Goal: Task Accomplishment & Management: Use online tool/utility

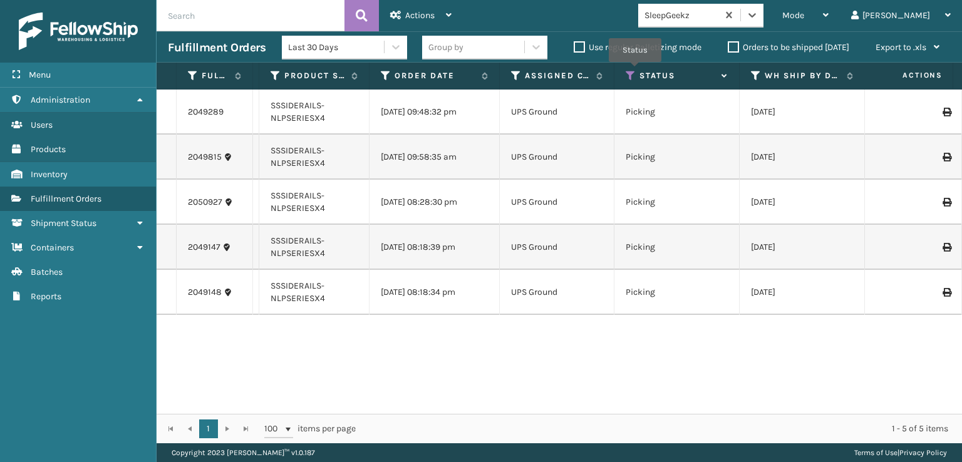
click at [635, 71] on icon at bounding box center [631, 75] width 10 height 11
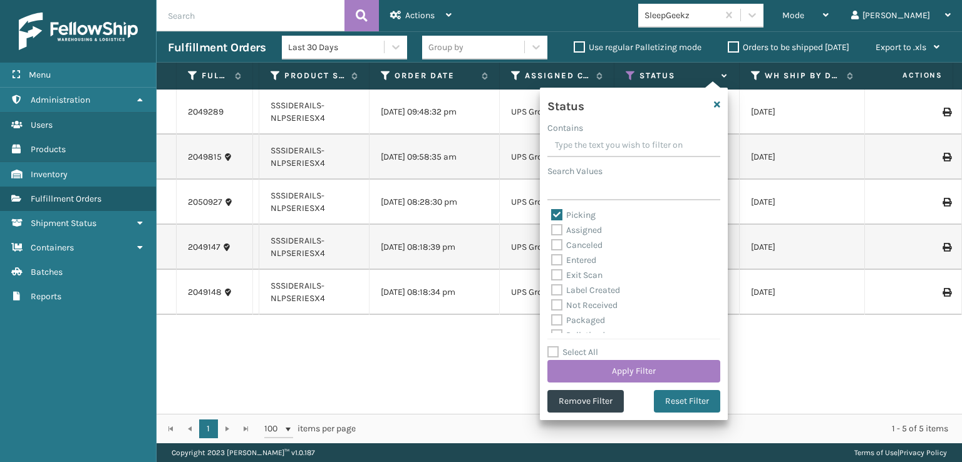
click at [561, 217] on label "Picking" at bounding box center [573, 215] width 44 height 11
click at [552, 216] on input "Picking" at bounding box center [551, 212] width 1 height 8
checkbox input "false"
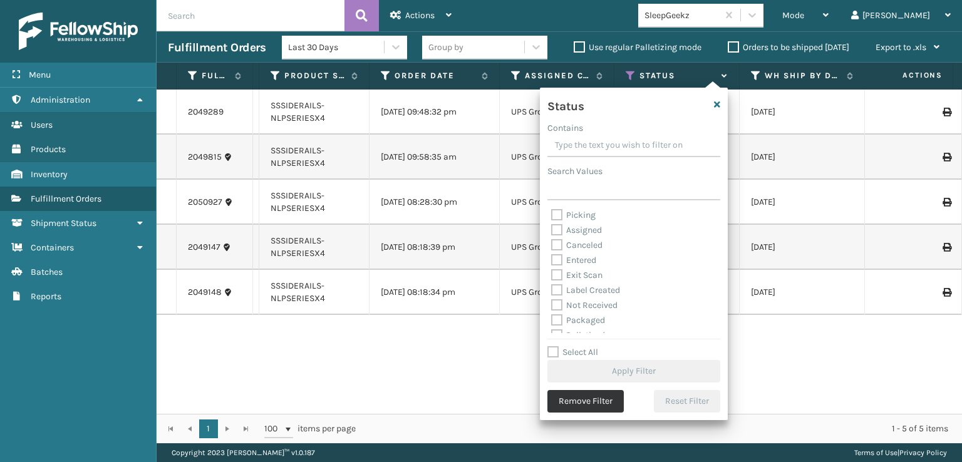
click at [616, 403] on button "Remove Filter" at bounding box center [586, 401] width 76 height 23
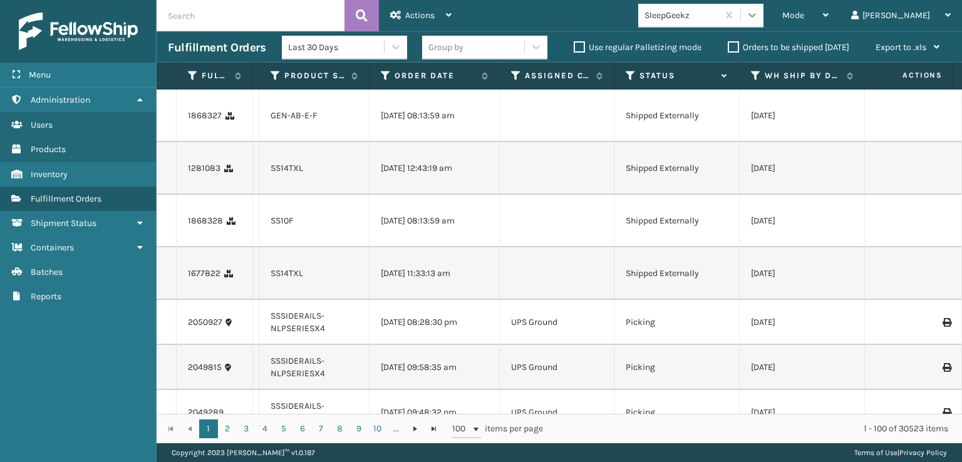
click at [764, 14] on div at bounding box center [752, 15] width 23 height 23
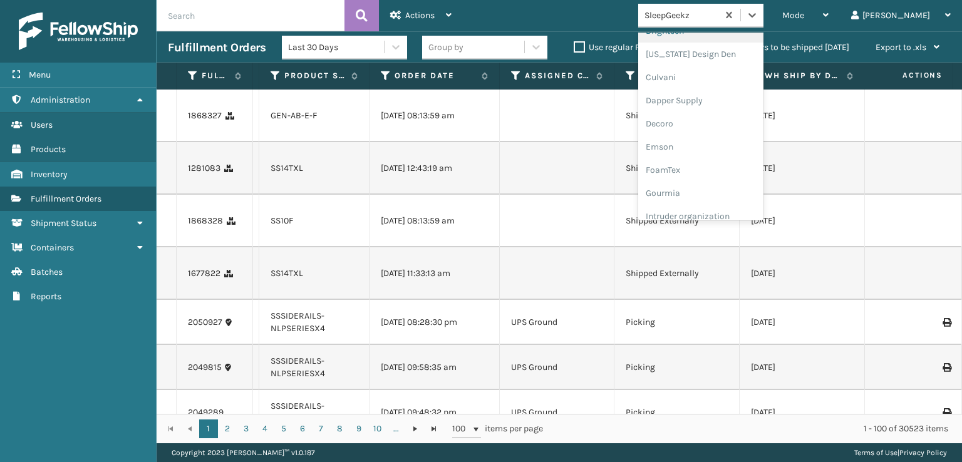
scroll to position [188, 0]
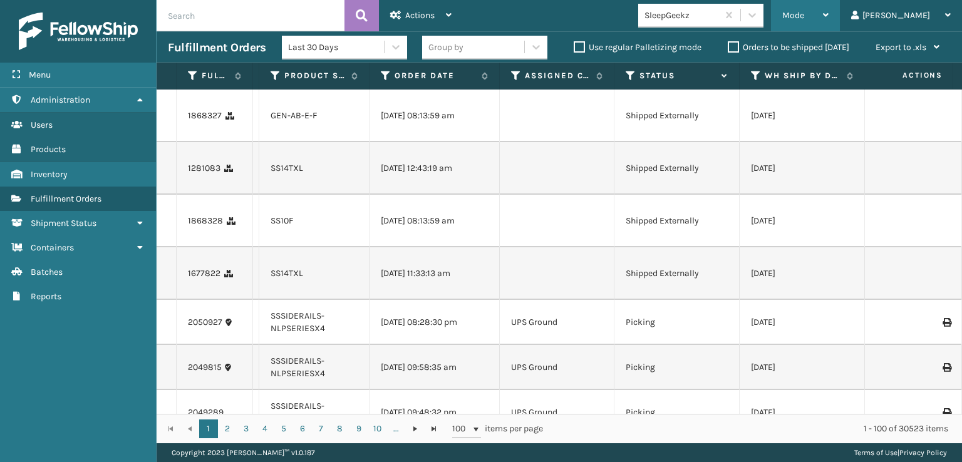
click at [829, 21] on div "Mode" at bounding box center [805, 15] width 46 height 31
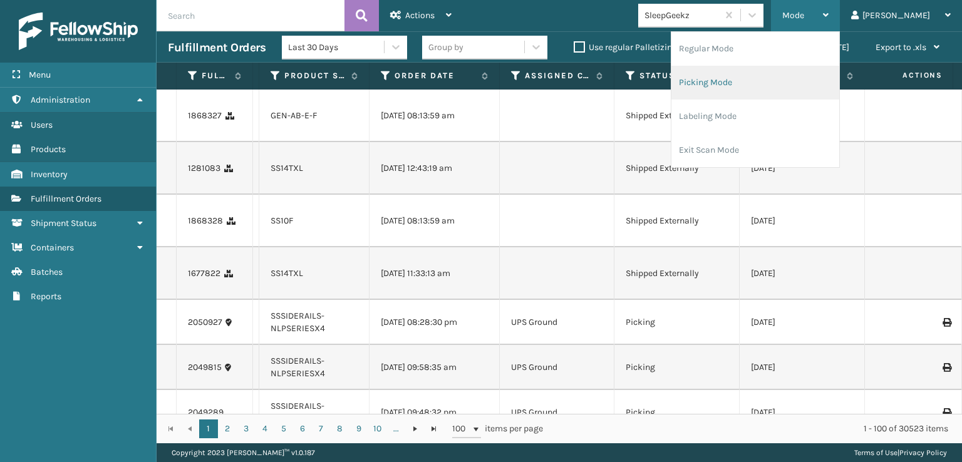
click at [776, 85] on li "Picking Mode" at bounding box center [756, 83] width 168 height 34
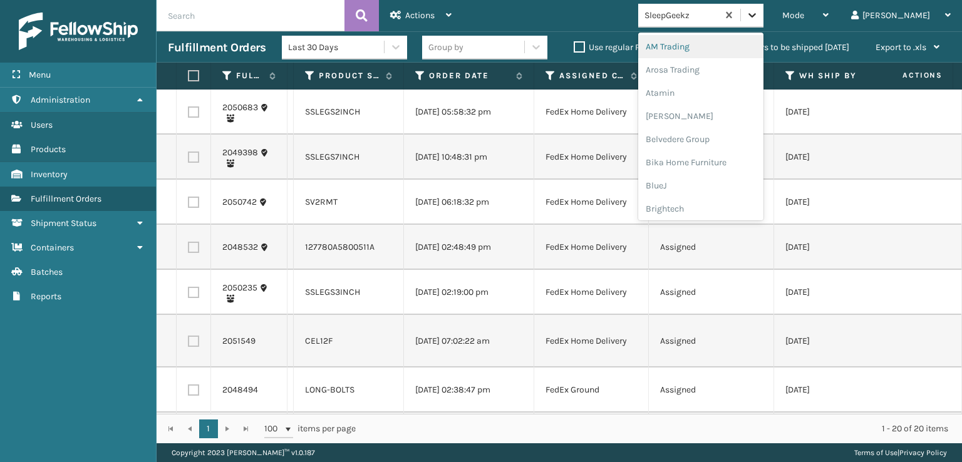
click at [764, 4] on div at bounding box center [752, 15] width 23 height 23
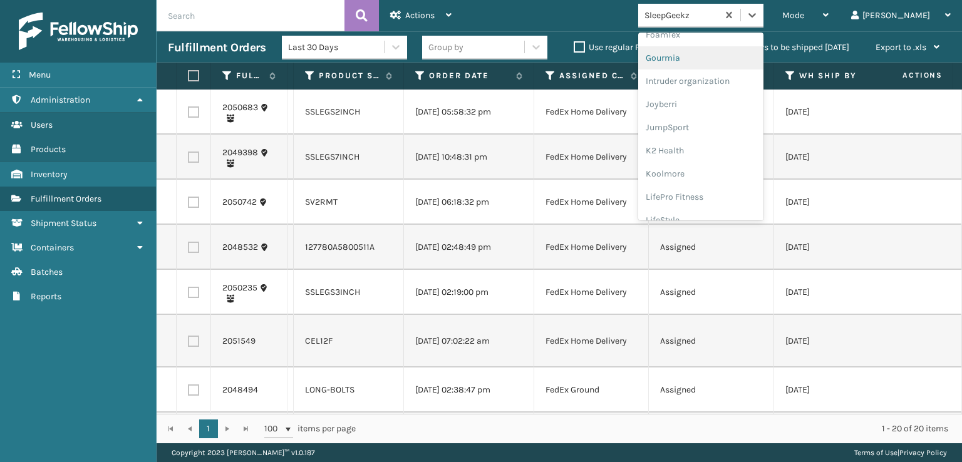
scroll to position [251, 0]
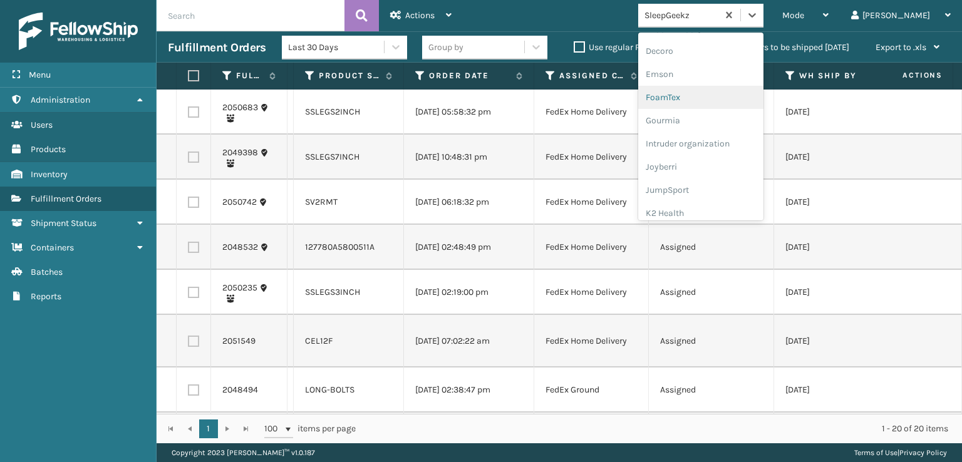
click at [727, 103] on div "FoamTex" at bounding box center [700, 97] width 125 height 23
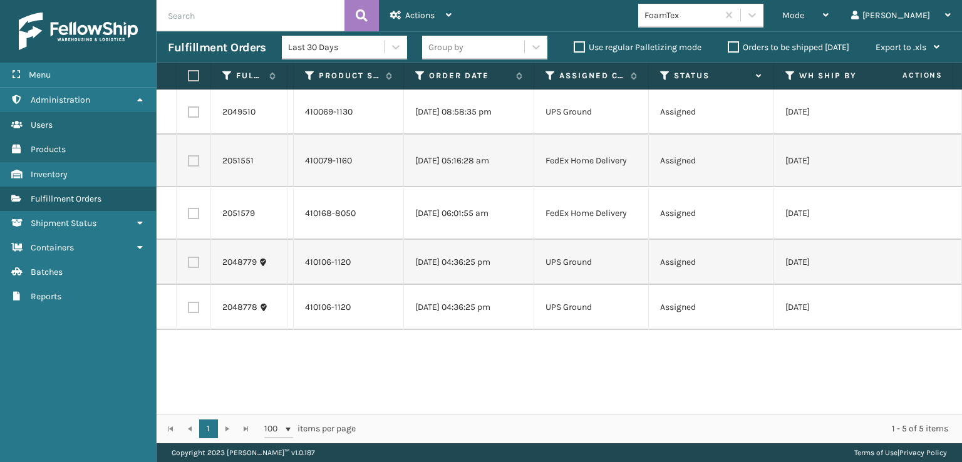
click at [190, 158] on label at bounding box center [193, 160] width 11 height 11
click at [189, 158] on input "checkbox" at bounding box center [188, 159] width 1 height 8
checkbox input "true"
drag, startPoint x: 195, startPoint y: 219, endPoint x: 195, endPoint y: 210, distance: 8.8
click at [195, 219] on td at bounding box center [194, 213] width 34 height 53
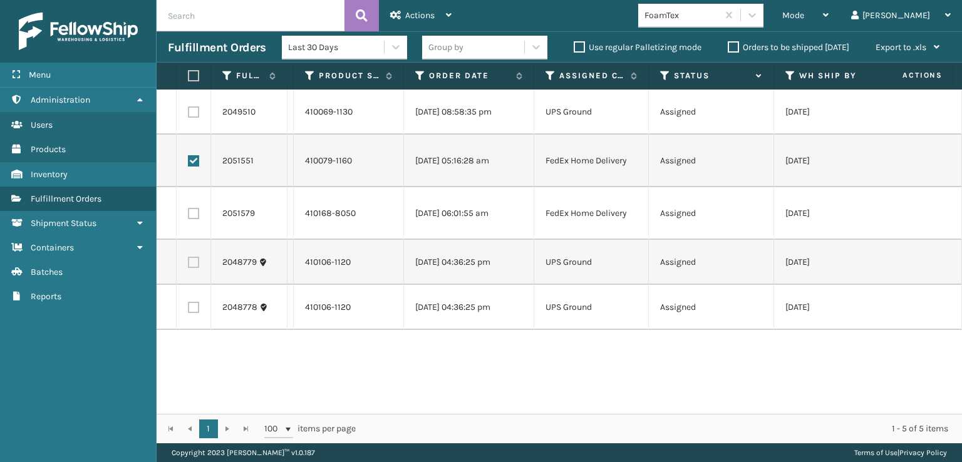
click at [195, 210] on label at bounding box center [193, 213] width 11 height 11
click at [189, 210] on input "checkbox" at bounding box center [188, 212] width 1 height 8
checkbox input "true"
click at [393, 16] on icon at bounding box center [395, 15] width 11 height 9
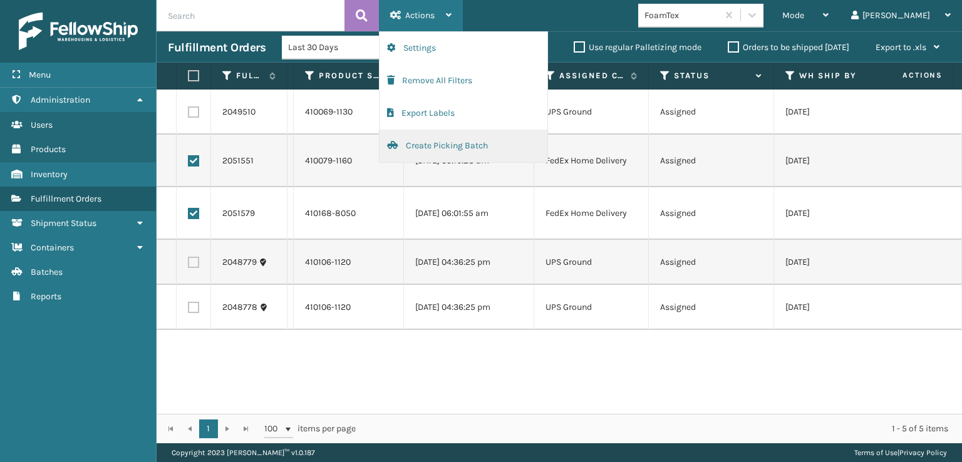
click at [403, 151] on button "Create Picking Batch" at bounding box center [464, 146] width 168 height 33
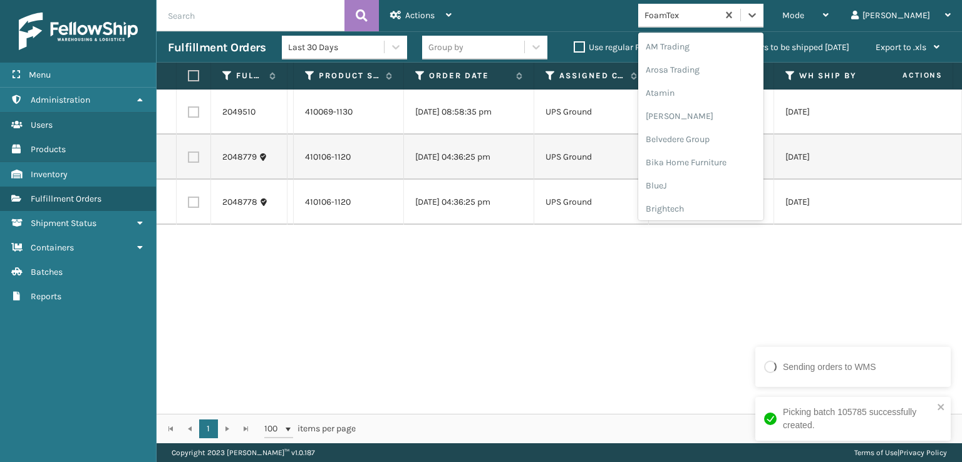
click at [764, 26] on div "FoamTex" at bounding box center [700, 16] width 125 height 24
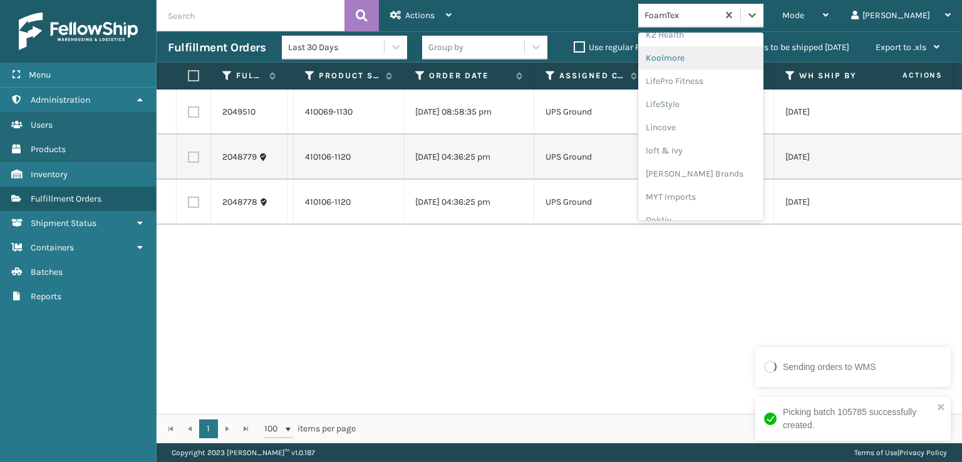
scroll to position [459, 0]
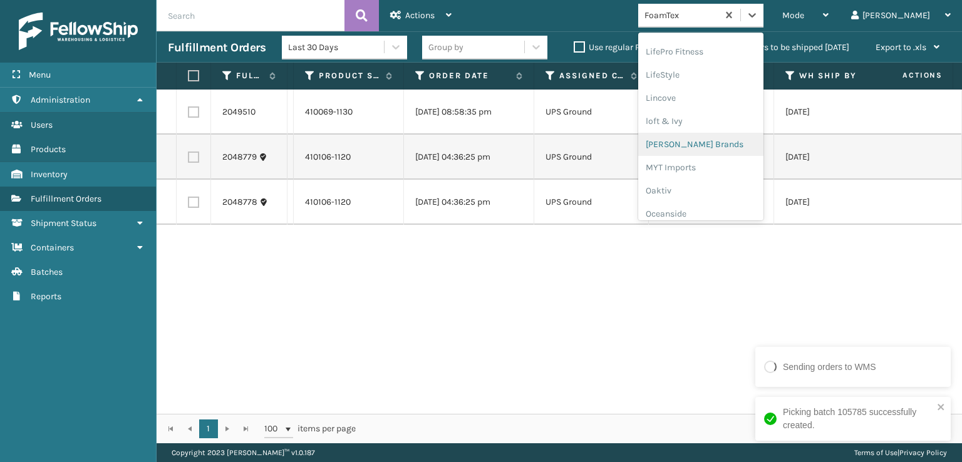
click at [740, 148] on div "[PERSON_NAME] Brands" at bounding box center [700, 144] width 125 height 23
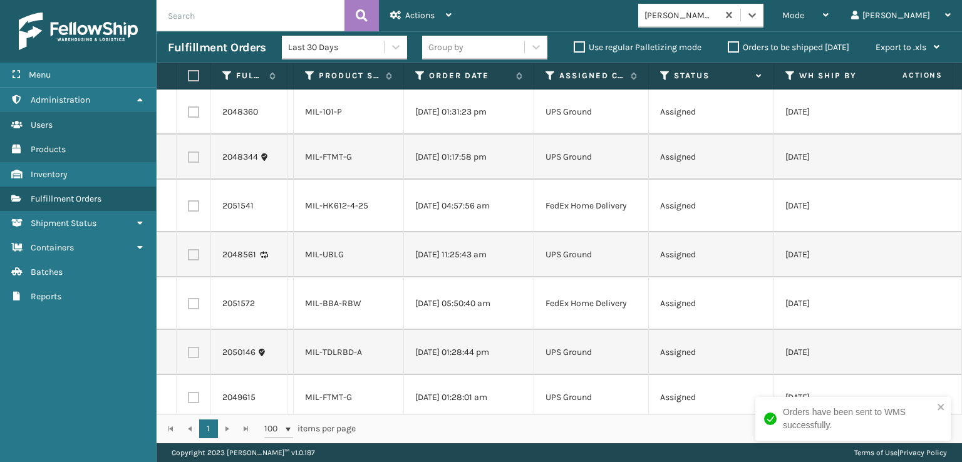
drag, startPoint x: 193, startPoint y: 206, endPoint x: 179, endPoint y: 257, distance: 52.7
click at [193, 204] on label at bounding box center [193, 205] width 11 height 11
click at [189, 204] on input "checkbox" at bounding box center [188, 204] width 1 height 8
checkbox input "true"
click at [194, 301] on label at bounding box center [193, 303] width 11 height 11
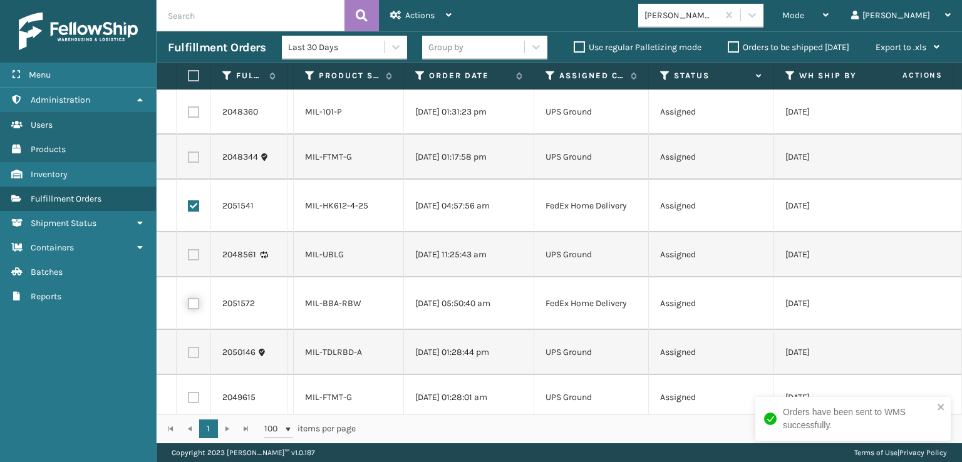
click at [189, 301] on input "checkbox" at bounding box center [188, 302] width 1 height 8
checkbox input "true"
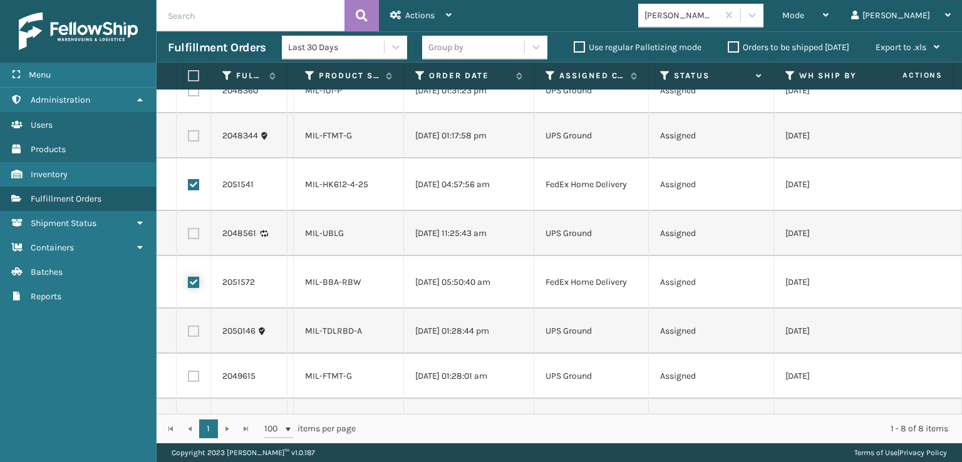
scroll to position [0, 0]
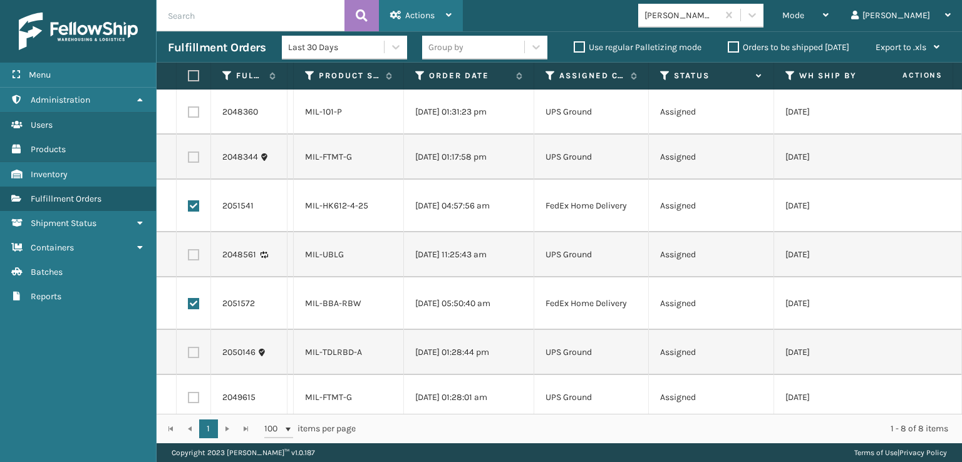
click at [449, 18] on icon at bounding box center [449, 15] width 6 height 9
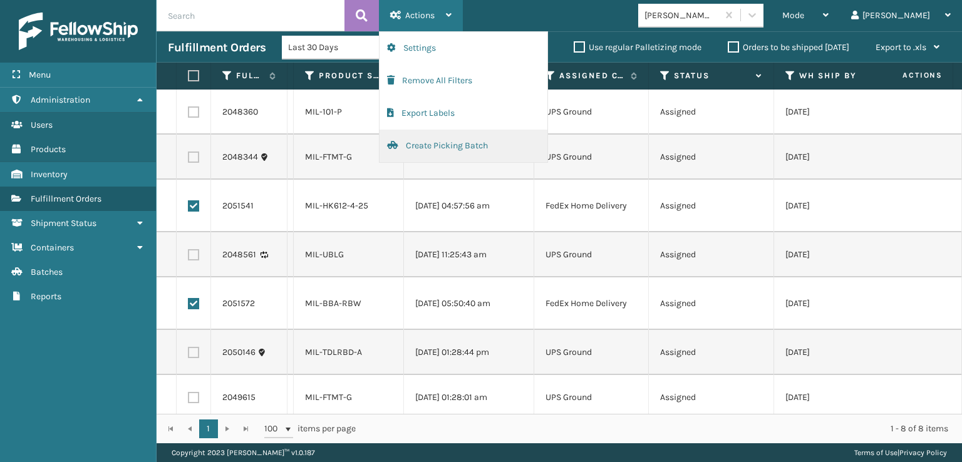
click at [458, 146] on button "Create Picking Batch" at bounding box center [464, 146] width 168 height 33
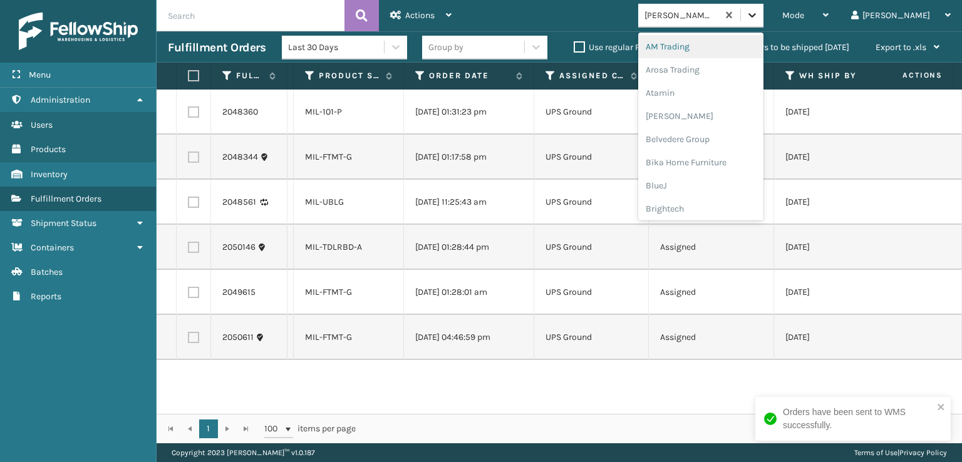
click at [764, 18] on div at bounding box center [752, 15] width 23 height 23
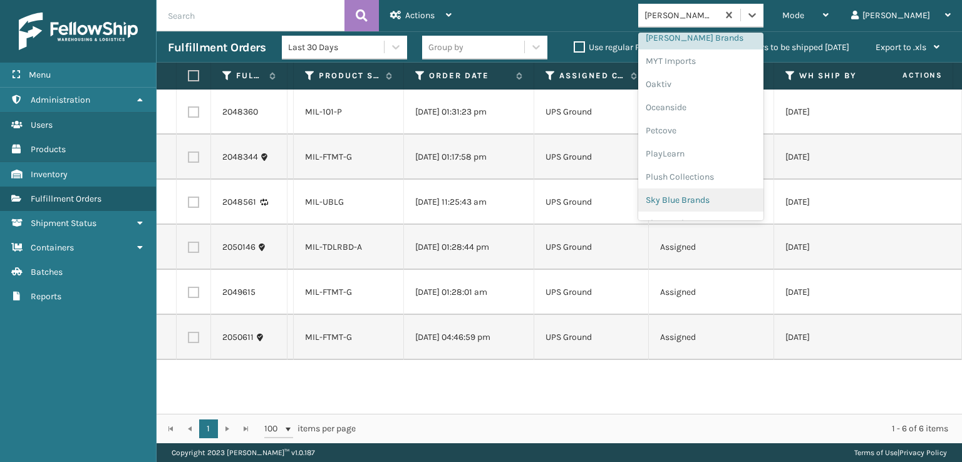
scroll to position [584, 0]
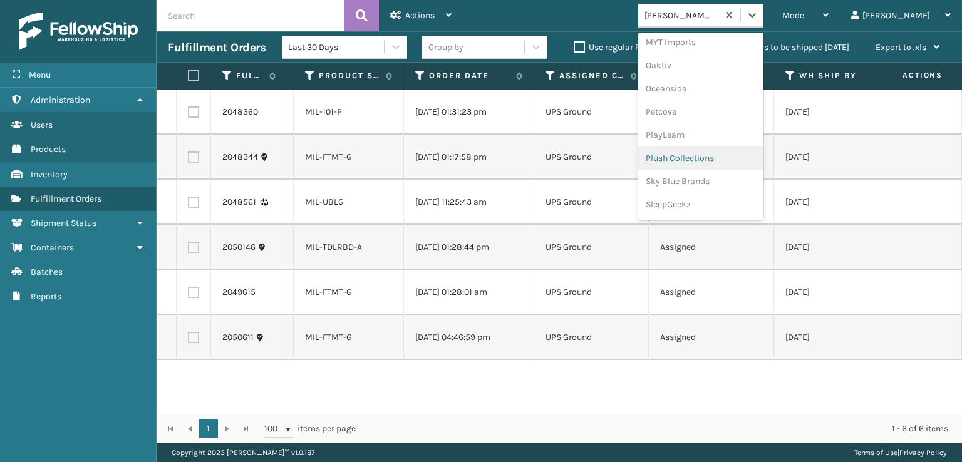
click at [743, 151] on div "Plush Collections" at bounding box center [700, 158] width 125 height 23
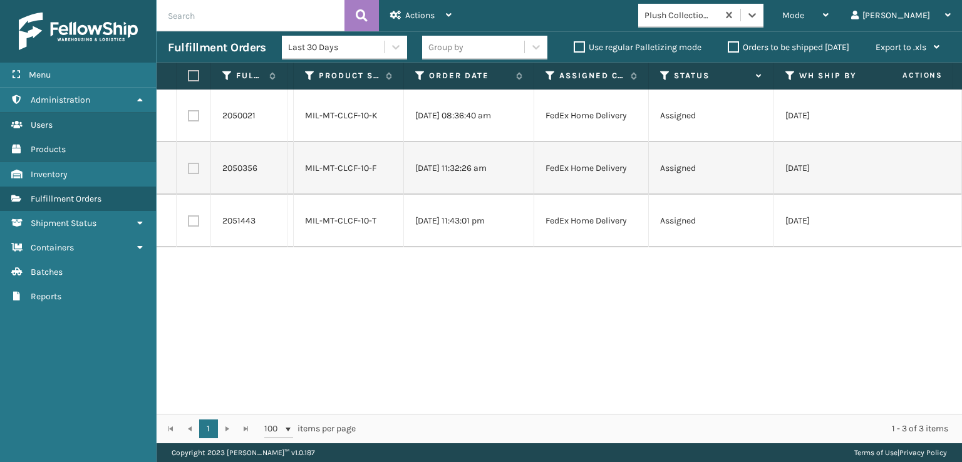
click at [185, 73] on th at bounding box center [194, 76] width 34 height 27
click at [190, 73] on label at bounding box center [192, 75] width 8 height 11
click at [189, 73] on input "checkbox" at bounding box center [188, 76] width 1 height 8
checkbox input "true"
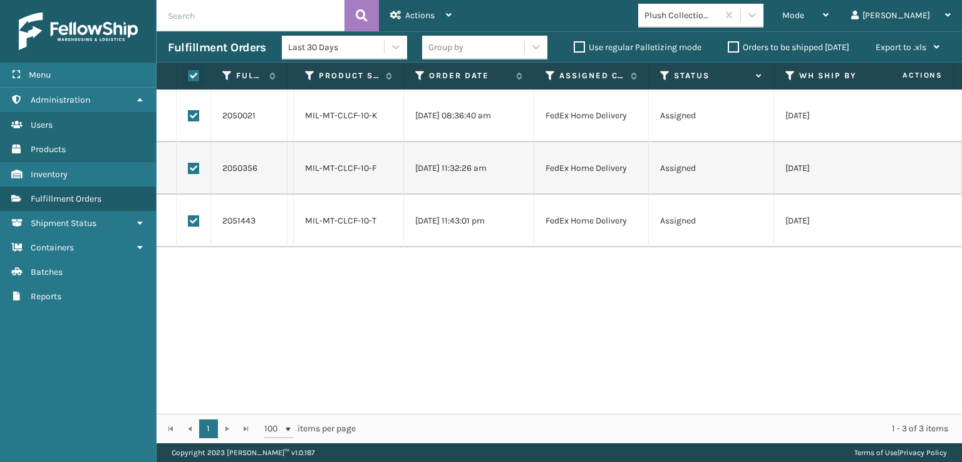
checkbox input "true"
click at [393, 9] on div "Actions" at bounding box center [420, 15] width 61 height 31
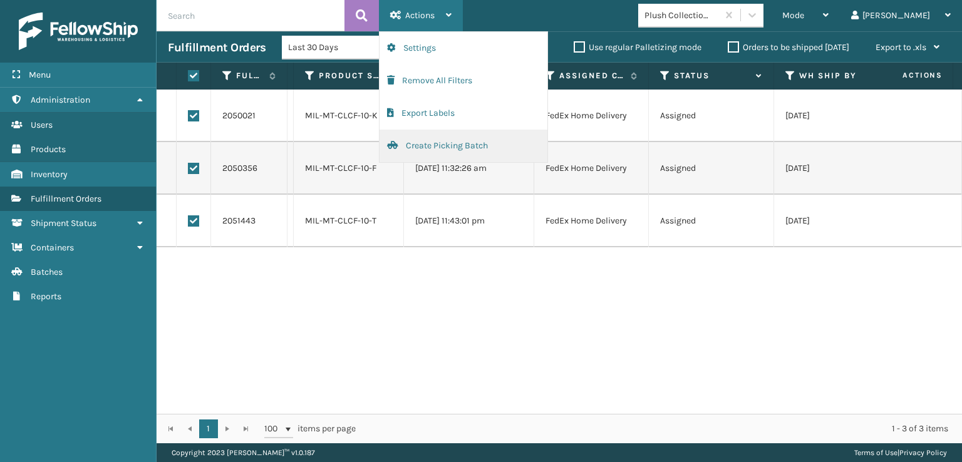
click at [418, 137] on button "Create Picking Batch" at bounding box center [464, 146] width 168 height 33
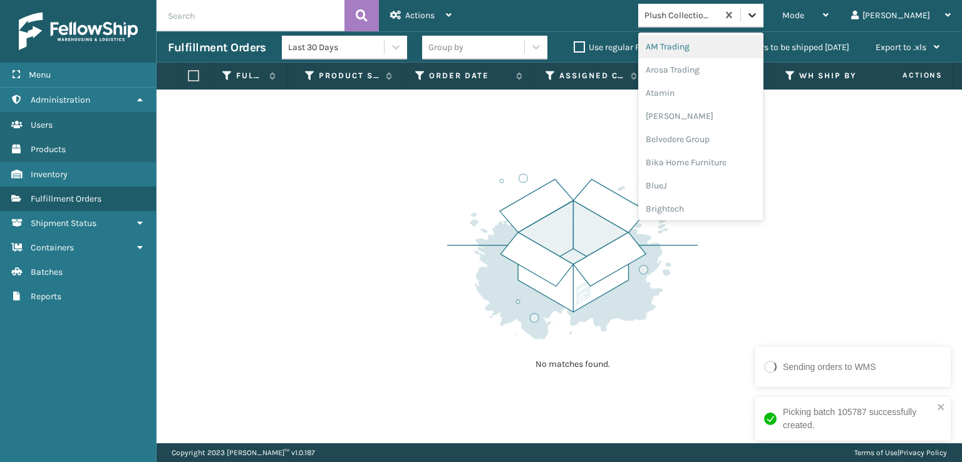
click at [764, 23] on div at bounding box center [752, 15] width 23 height 23
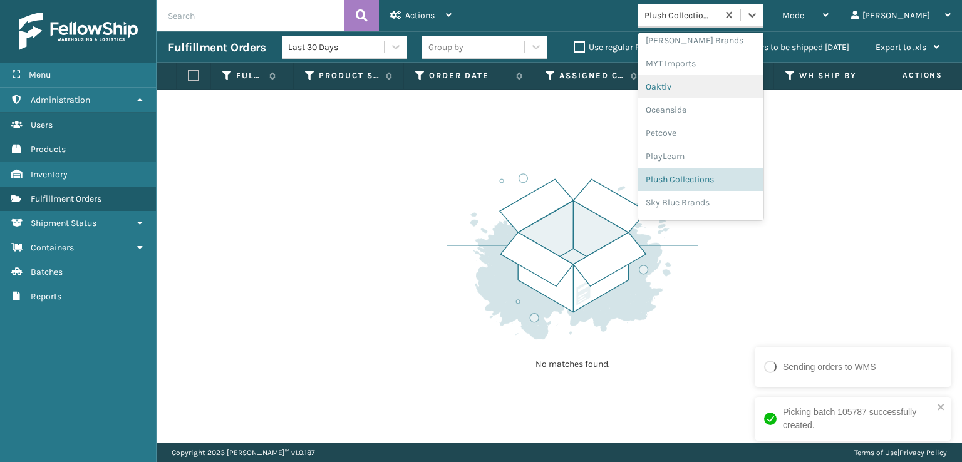
scroll to position [605, 0]
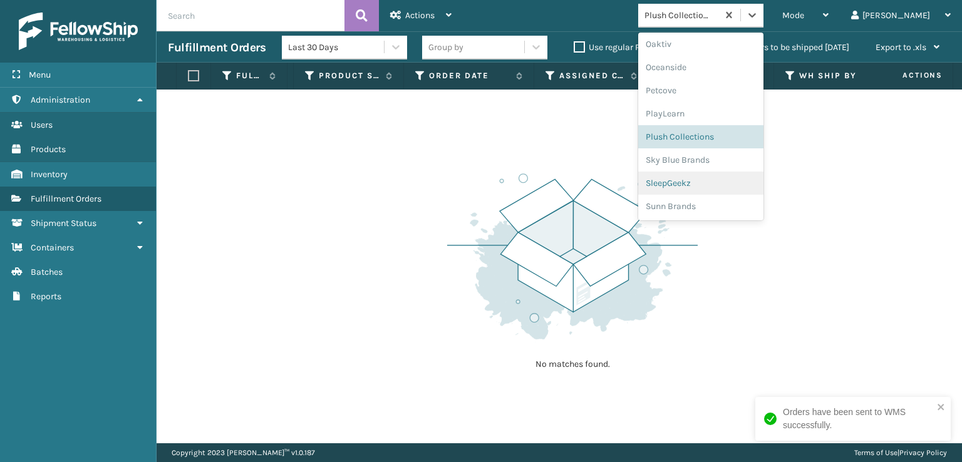
click at [734, 179] on div "SleepGeekz" at bounding box center [700, 183] width 125 height 23
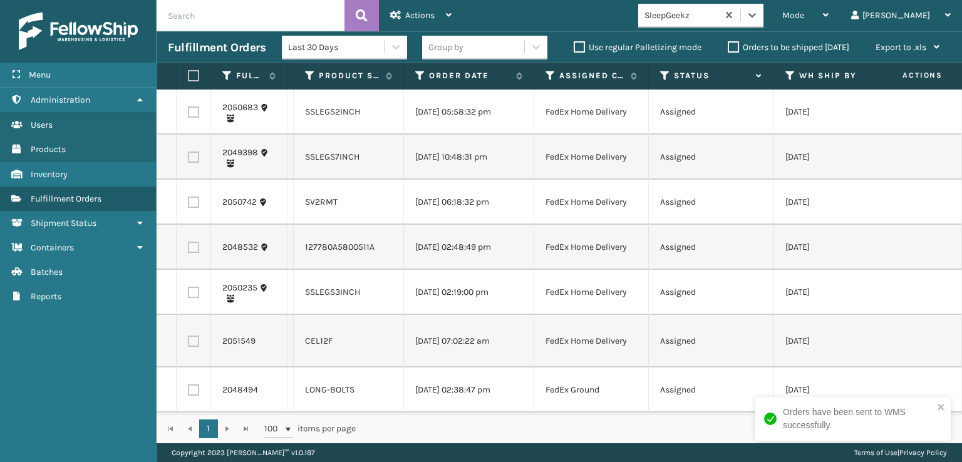
click at [190, 117] on label at bounding box center [193, 111] width 11 height 11
click at [189, 115] on input "checkbox" at bounding box center [188, 110] width 1 height 8
checkbox input "true"
click at [191, 163] on label at bounding box center [193, 157] width 11 height 11
click at [189, 160] on input "checkbox" at bounding box center [188, 156] width 1 height 8
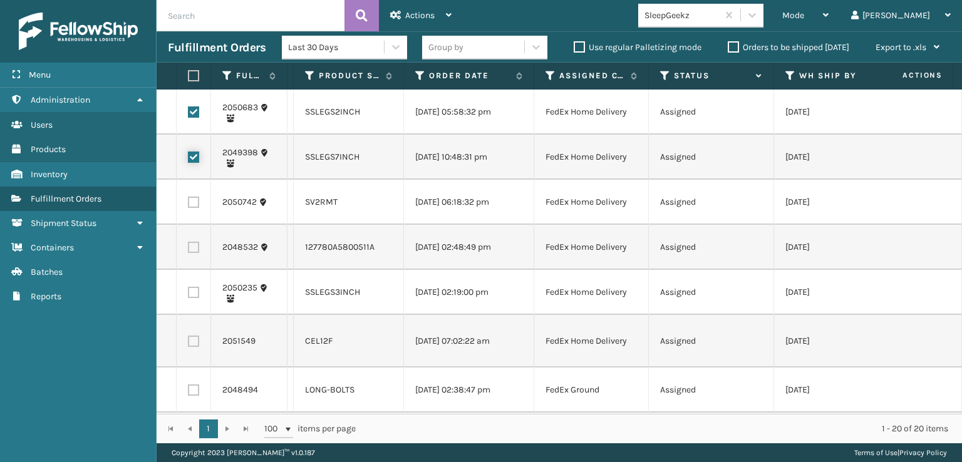
checkbox input "true"
click at [193, 208] on label at bounding box center [193, 202] width 11 height 11
click at [189, 205] on input "checkbox" at bounding box center [188, 201] width 1 height 8
checkbox input "true"
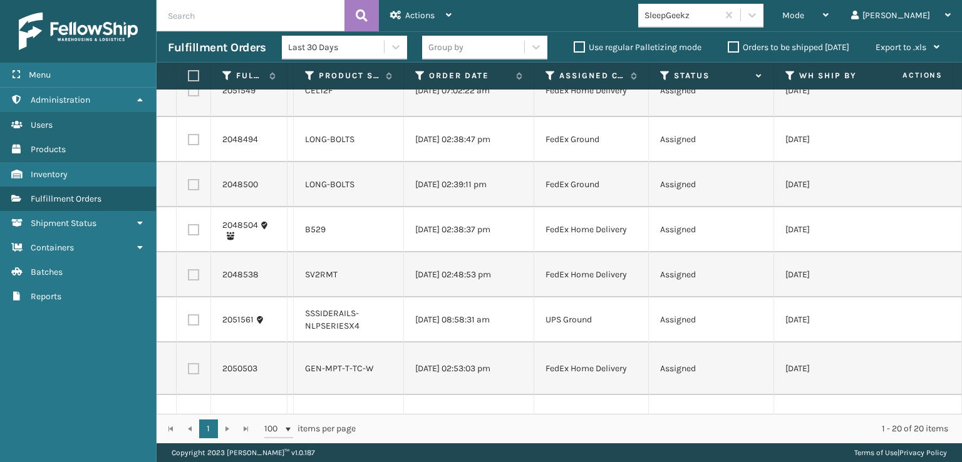
scroll to position [313, 0]
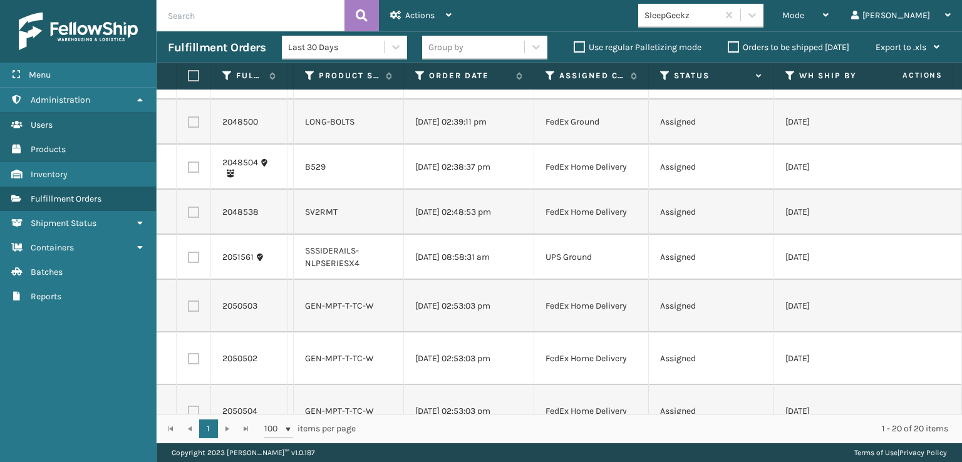
click at [188, 218] on label at bounding box center [193, 212] width 11 height 11
click at [188, 215] on input "checkbox" at bounding box center [188, 211] width 1 height 8
checkbox input "true"
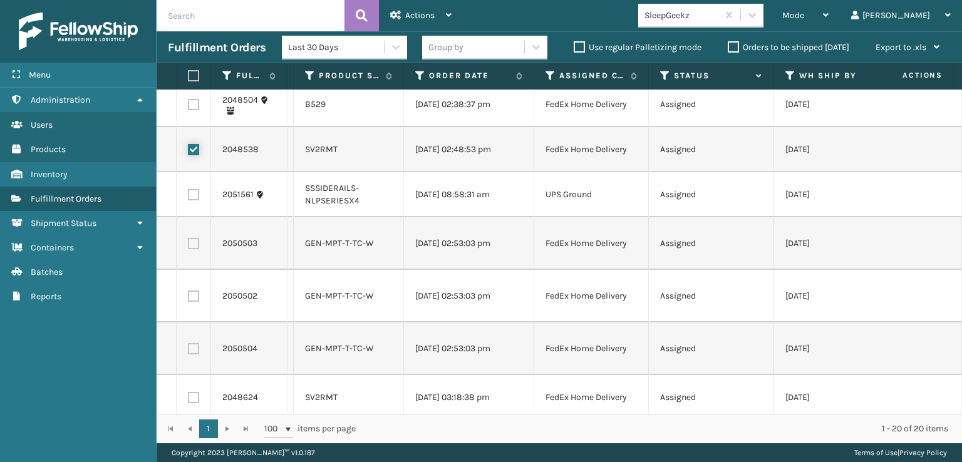
scroll to position [439, 0]
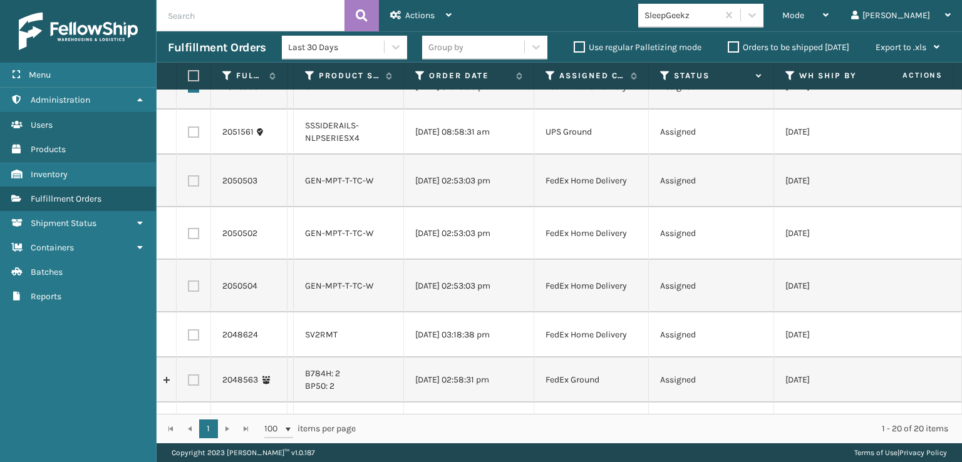
click at [192, 187] on label at bounding box center [193, 180] width 11 height 11
click at [189, 184] on input "checkbox" at bounding box center [188, 179] width 1 height 8
checkbox input "true"
click at [197, 239] on label at bounding box center [193, 233] width 11 height 11
click at [189, 236] on input "checkbox" at bounding box center [188, 232] width 1 height 8
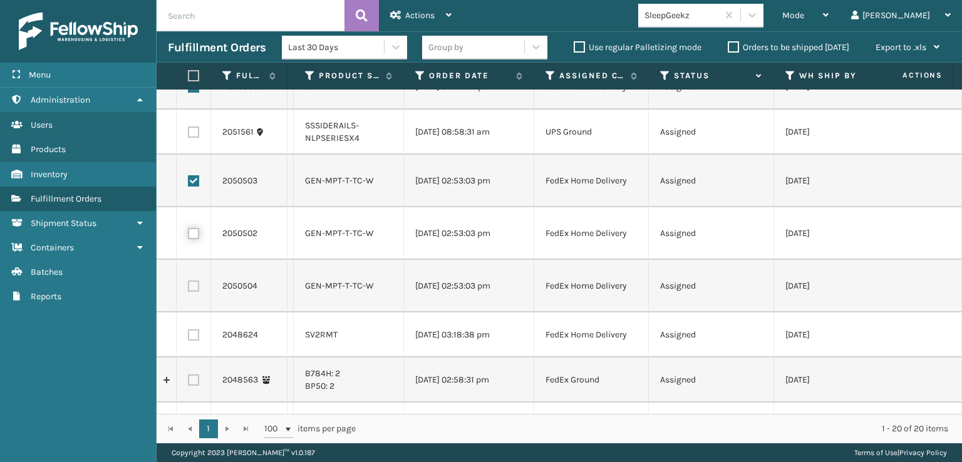
checkbox input "true"
click at [192, 292] on label at bounding box center [193, 286] width 11 height 11
click at [189, 289] on input "checkbox" at bounding box center [188, 285] width 1 height 8
checkbox input "true"
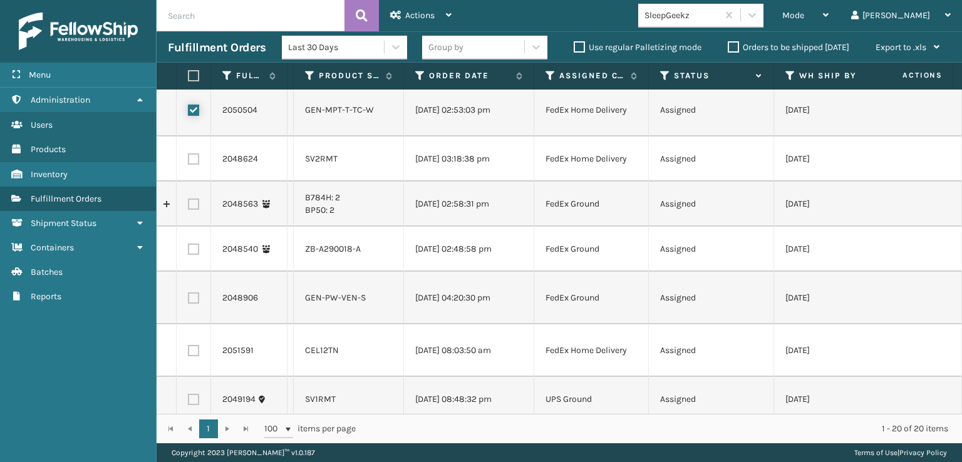
scroll to position [626, 0]
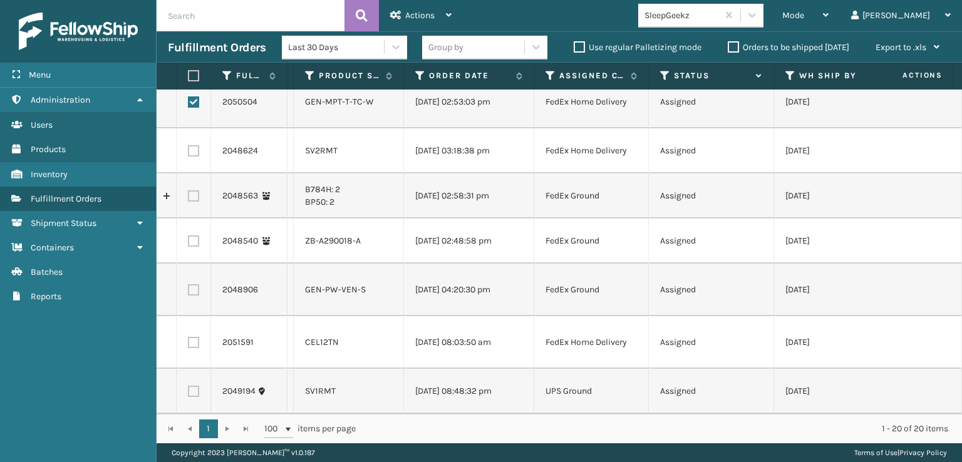
click at [192, 157] on label at bounding box center [193, 150] width 11 height 11
click at [189, 153] on input "checkbox" at bounding box center [188, 149] width 1 height 8
checkbox input "true"
click at [199, 380] on td at bounding box center [194, 391] width 34 height 45
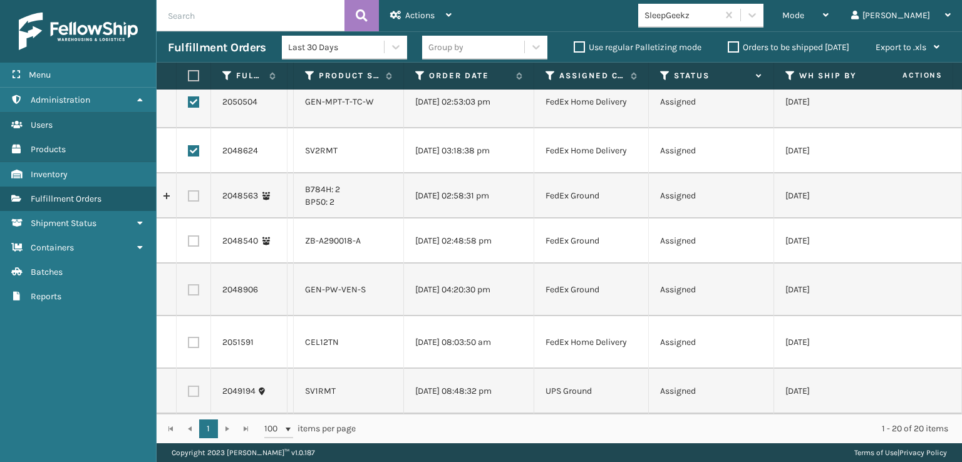
click at [195, 386] on label at bounding box center [193, 391] width 11 height 11
click at [189, 386] on input "checkbox" at bounding box center [188, 390] width 1 height 8
checkbox input "true"
click at [413, 21] on div "Actions" at bounding box center [420, 15] width 61 height 31
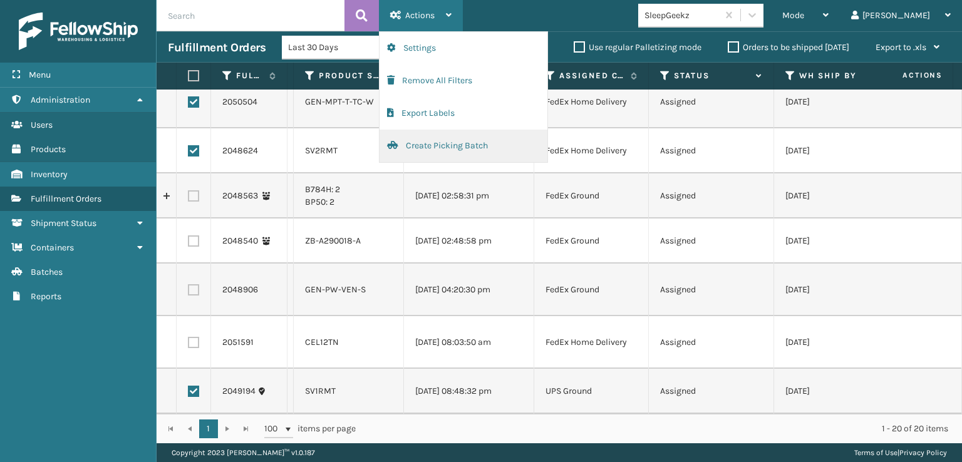
click at [434, 152] on button "Create Picking Batch" at bounding box center [464, 146] width 168 height 33
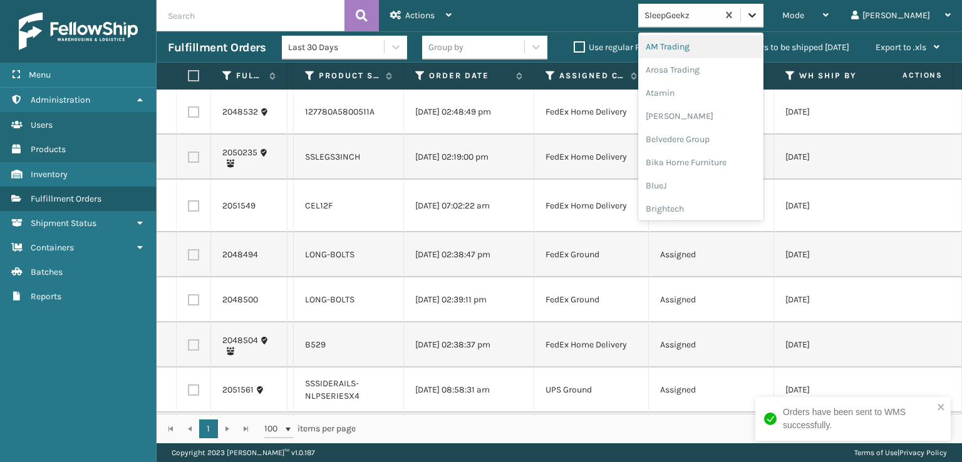
drag, startPoint x: 808, startPoint y: 15, endPoint x: 741, endPoint y: 76, distance: 90.4
click at [759, 16] on icon at bounding box center [752, 15] width 13 height 13
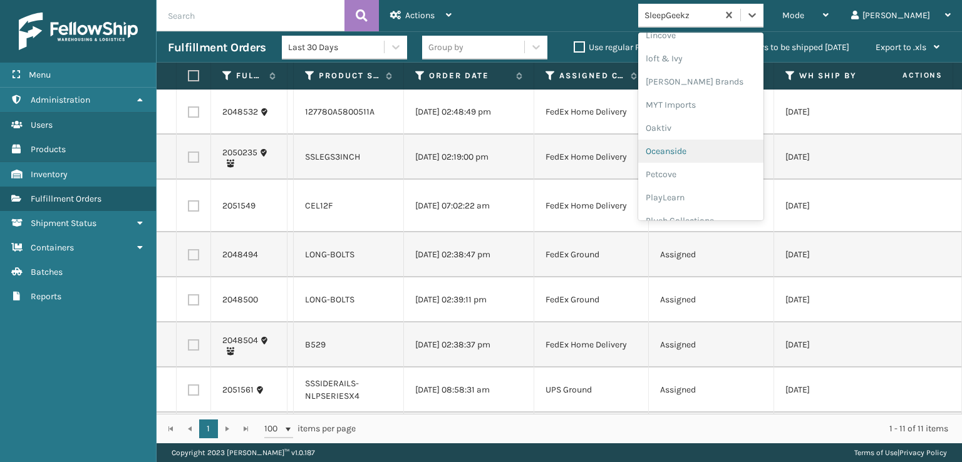
scroll to position [605, 0]
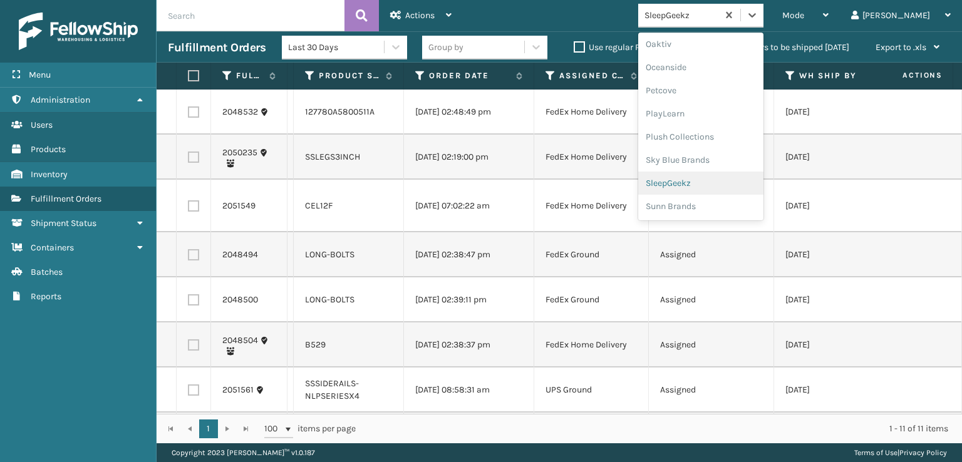
click at [735, 175] on div "SleepGeekz" at bounding box center [700, 183] width 125 height 23
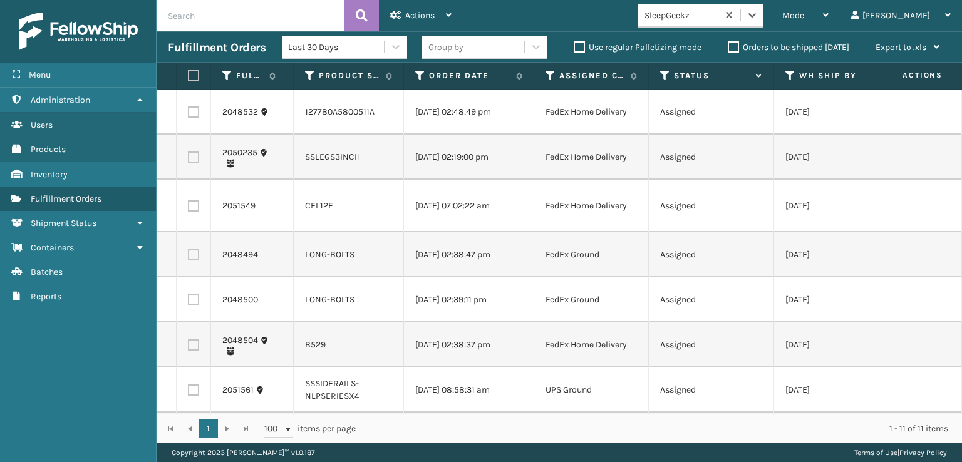
click at [196, 212] on label at bounding box center [193, 205] width 11 height 11
click at [189, 209] on input "checkbox" at bounding box center [188, 204] width 1 height 8
checkbox input "true"
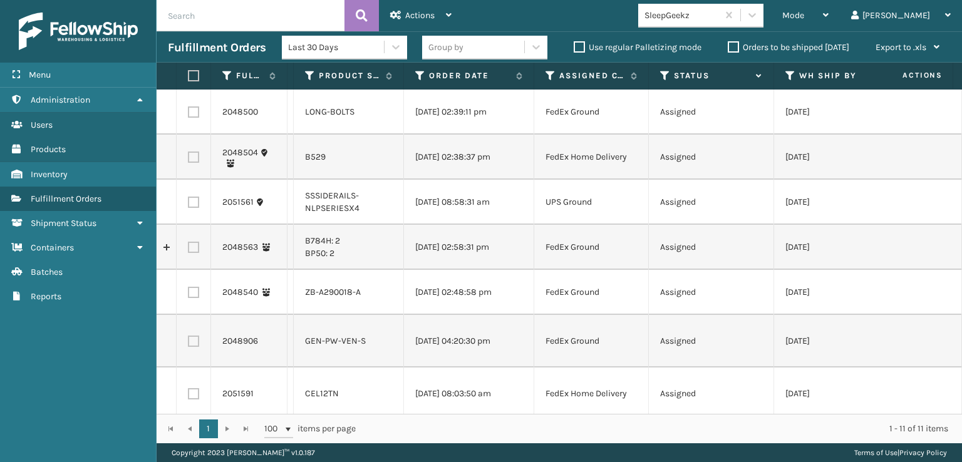
scroll to position [256, 0]
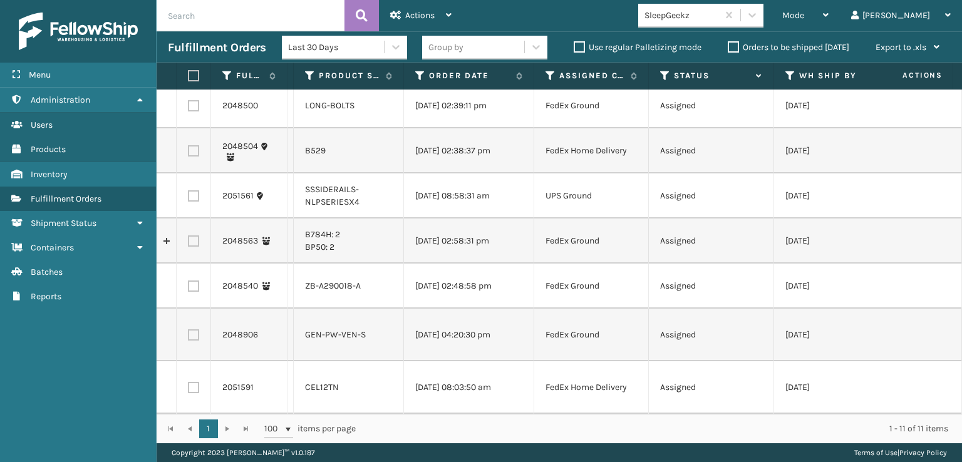
click at [188, 382] on label at bounding box center [193, 387] width 11 height 11
click at [188, 382] on input "checkbox" at bounding box center [188, 386] width 1 height 8
checkbox input "true"
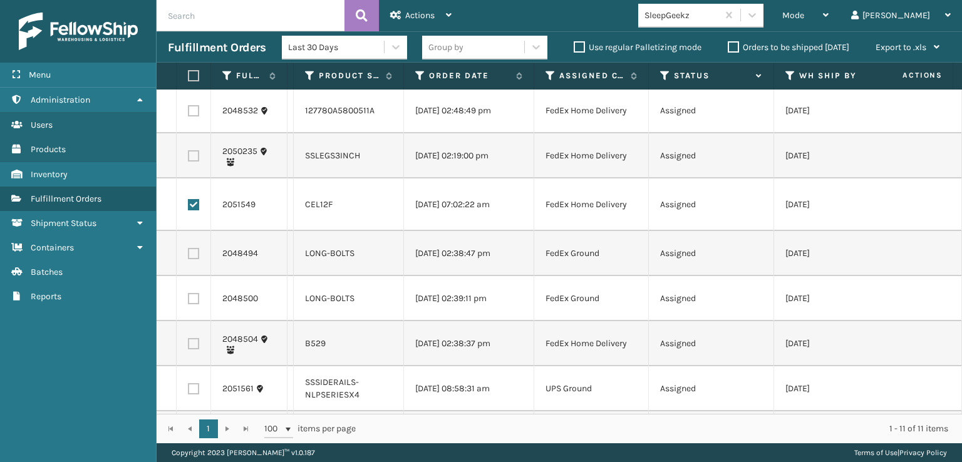
scroll to position [0, 0]
click at [429, 4] on div "Actions" at bounding box center [420, 15] width 61 height 31
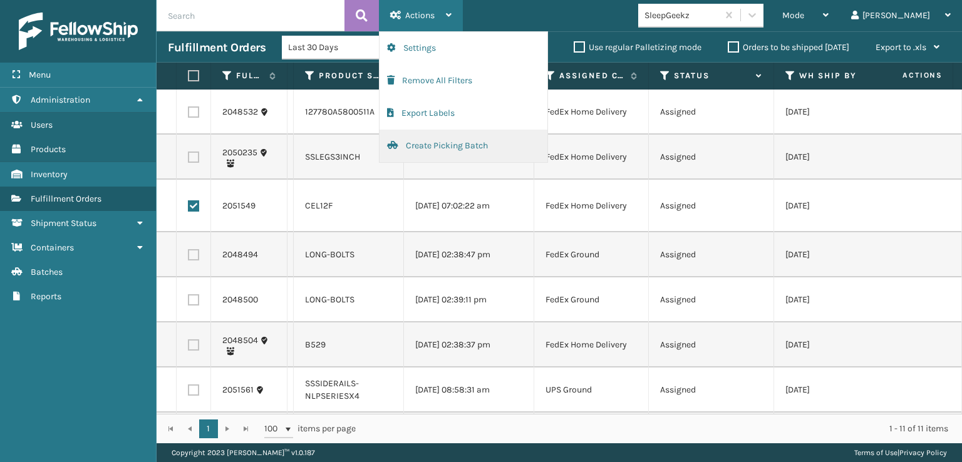
click at [440, 141] on button "Create Picking Batch" at bounding box center [464, 146] width 168 height 33
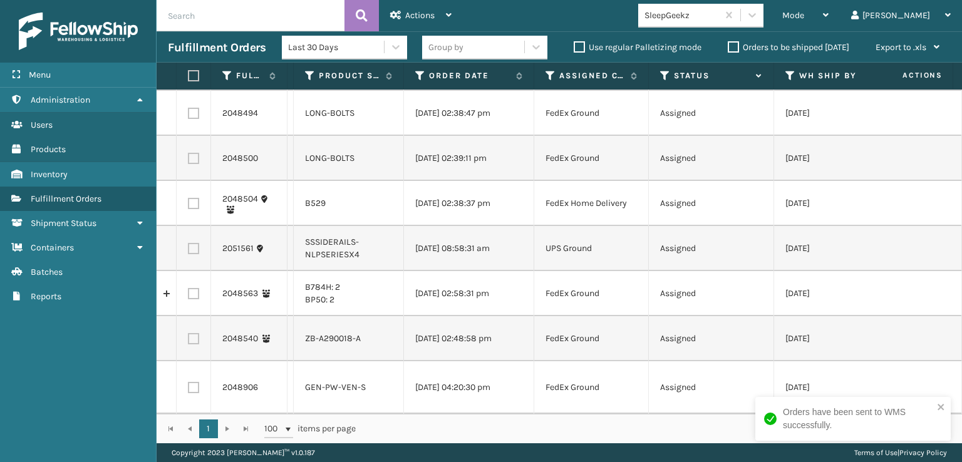
scroll to position [150, 0]
click at [667, 70] on icon at bounding box center [665, 75] width 10 height 11
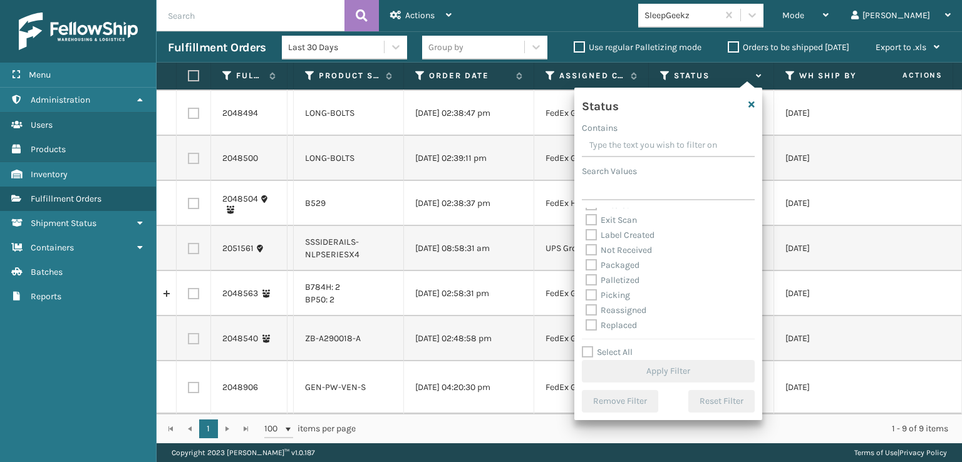
scroll to position [63, 0]
click at [593, 274] on label "Picking" at bounding box center [608, 272] width 44 height 11
click at [586, 274] on input "Picking" at bounding box center [586, 270] width 1 height 8
checkbox input "true"
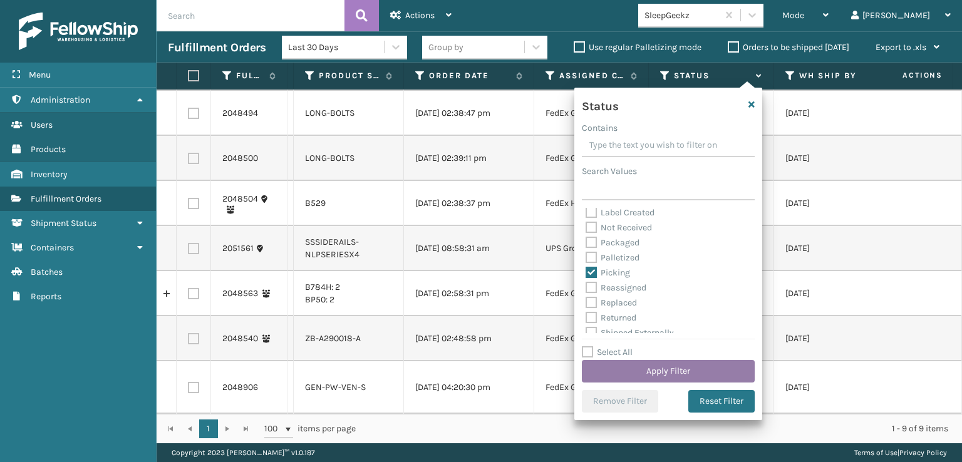
click at [630, 367] on button "Apply Filter" at bounding box center [668, 371] width 173 height 23
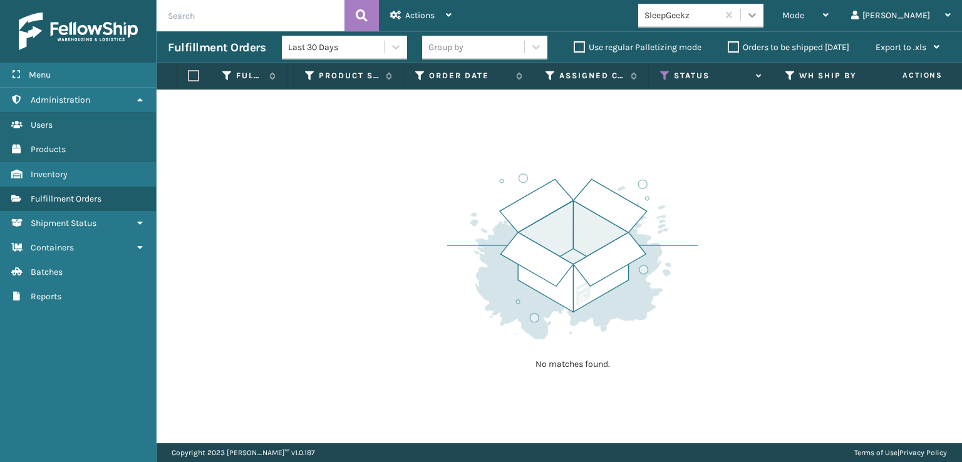
click at [764, 13] on div at bounding box center [752, 15] width 23 height 23
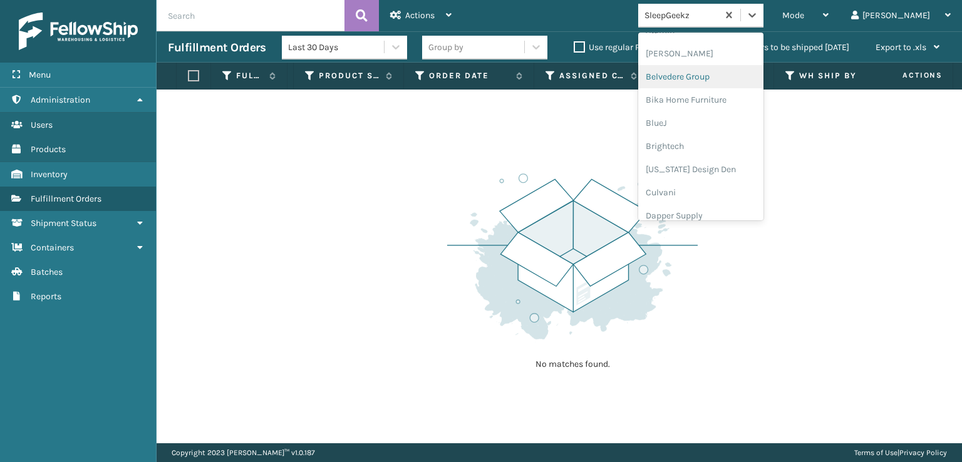
drag, startPoint x: 857, startPoint y: 140, endPoint x: 848, endPoint y: 108, distance: 33.3
click at [857, 141] on div "No matches found." at bounding box center [560, 267] width 806 height 354
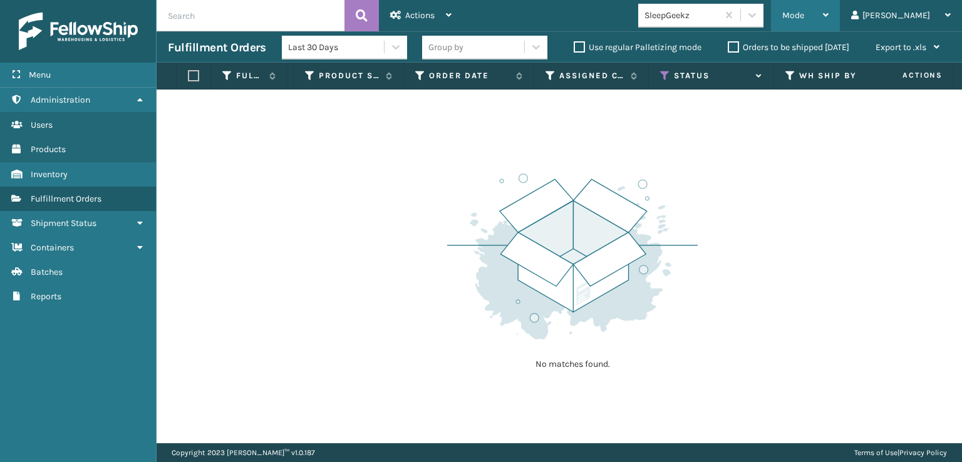
click at [829, 21] on div "Mode" at bounding box center [805, 15] width 46 height 31
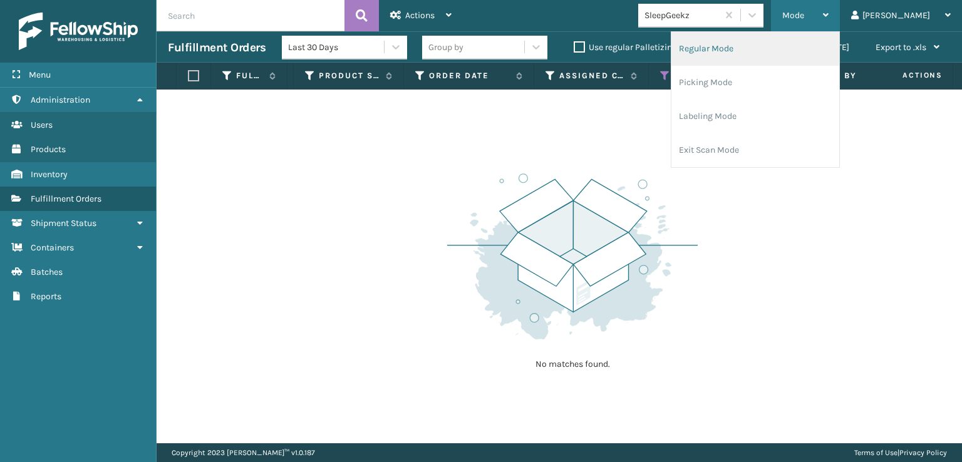
click at [779, 46] on li "Regular Mode" at bounding box center [756, 49] width 168 height 34
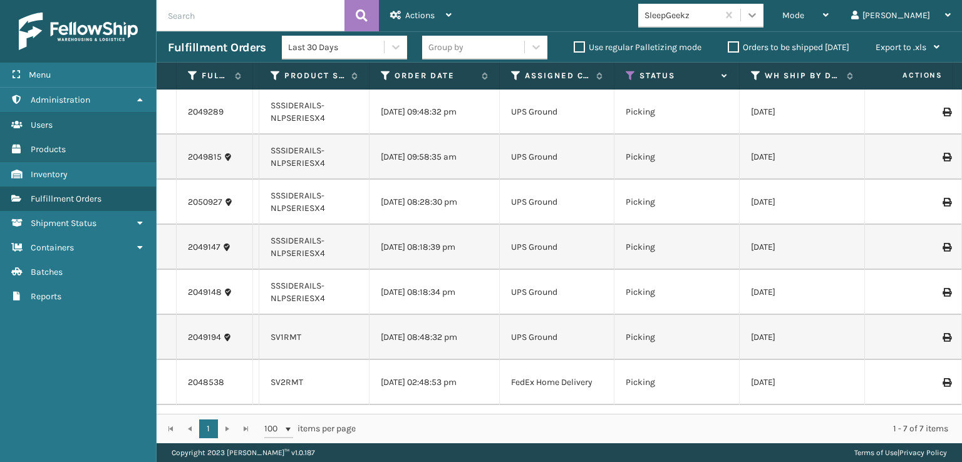
click at [764, 23] on div at bounding box center [752, 15] width 23 height 23
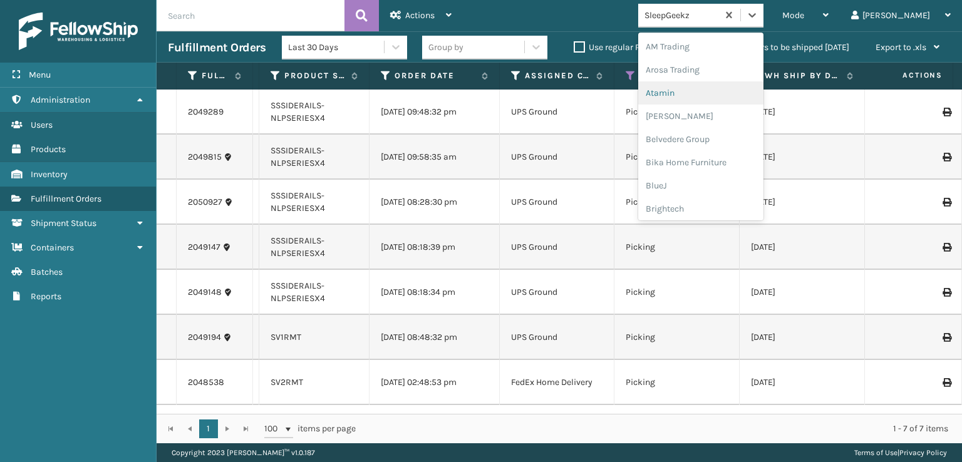
click at [678, 102] on td "Picking" at bounding box center [677, 112] width 125 height 45
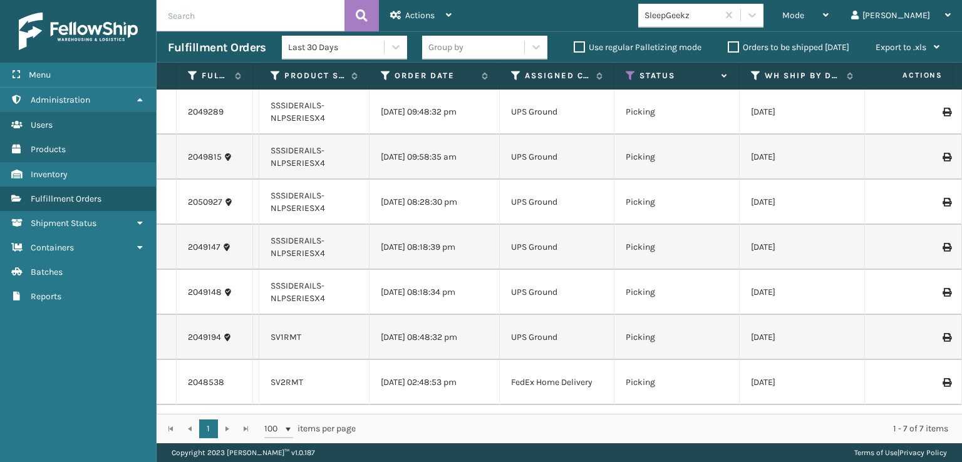
scroll to position [8, 0]
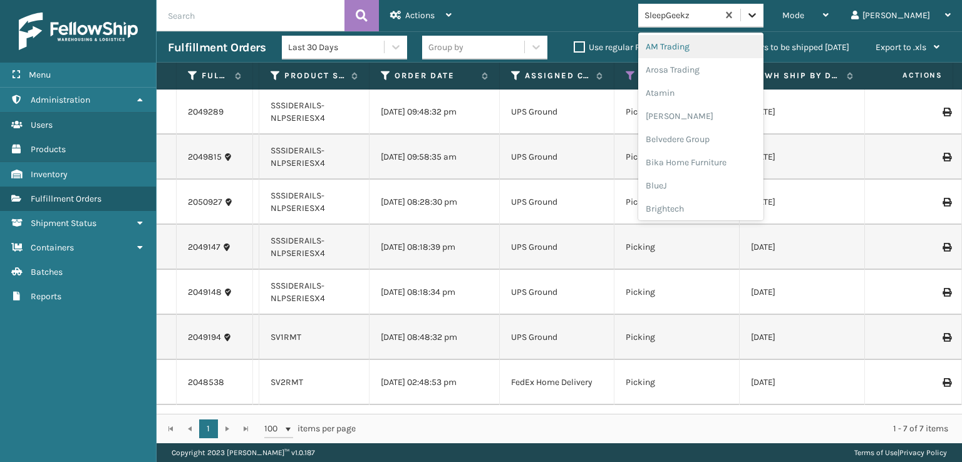
click at [759, 16] on icon at bounding box center [752, 15] width 13 height 13
drag, startPoint x: 856, startPoint y: 140, endPoint x: 848, endPoint y: 62, distance: 78.0
click at [854, 140] on td "[DATE]" at bounding box center [802, 157] width 125 height 45
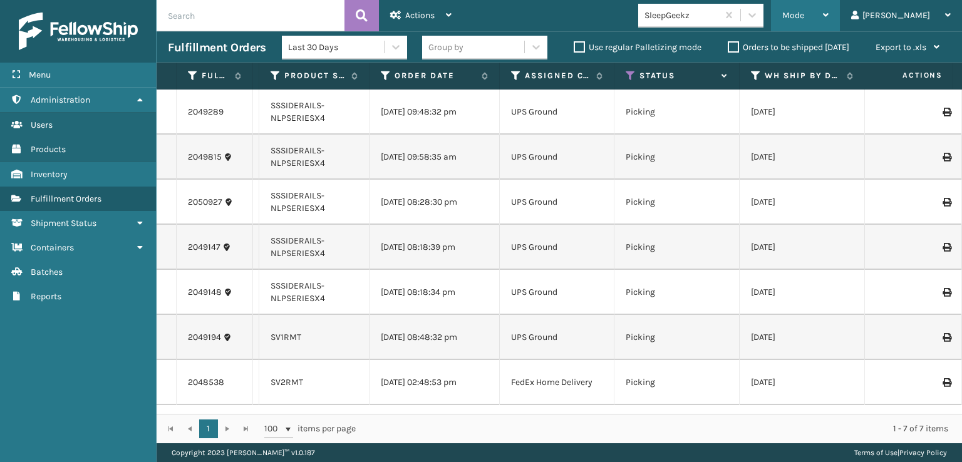
click at [829, 3] on div "Mode" at bounding box center [805, 15] width 46 height 31
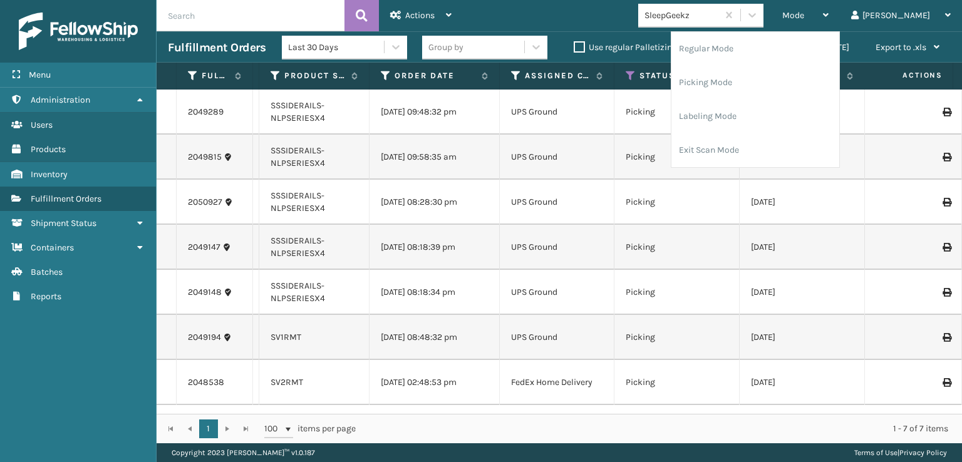
click at [687, 94] on td "Picking" at bounding box center [677, 112] width 125 height 45
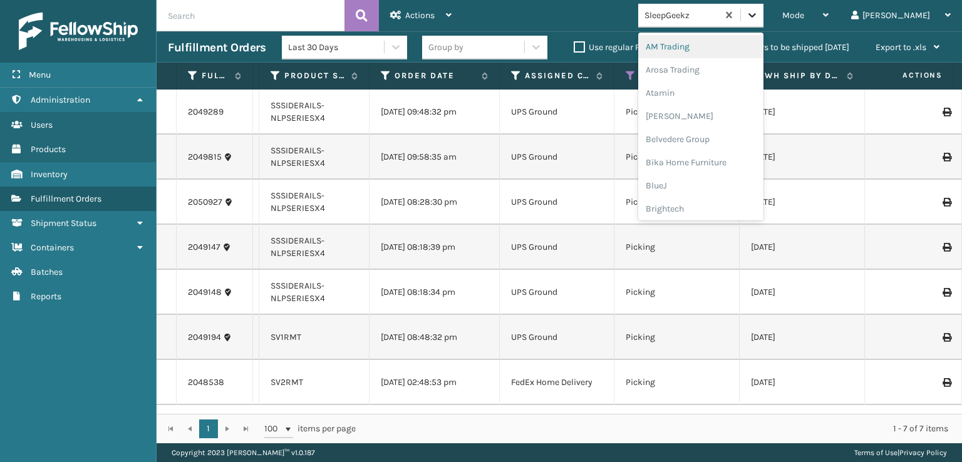
click at [759, 10] on icon at bounding box center [752, 15] width 13 height 13
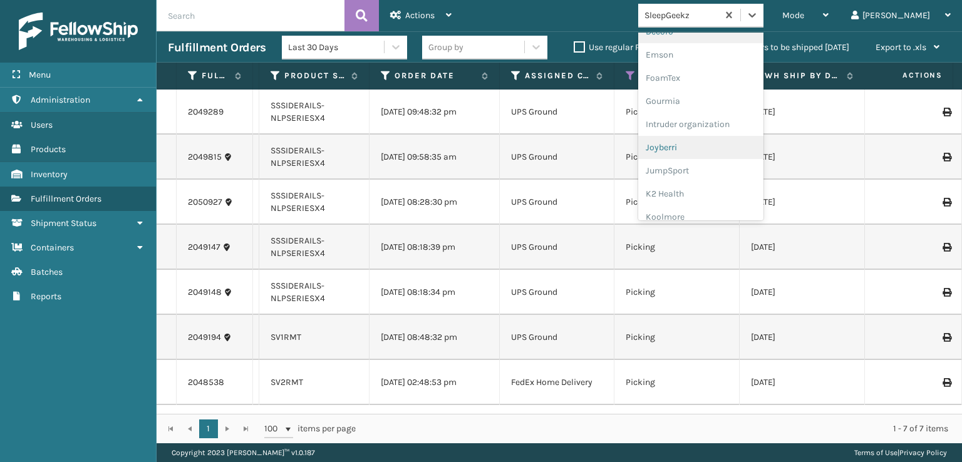
scroll to position [251, 0]
click at [731, 96] on div "FoamTex" at bounding box center [700, 97] width 125 height 23
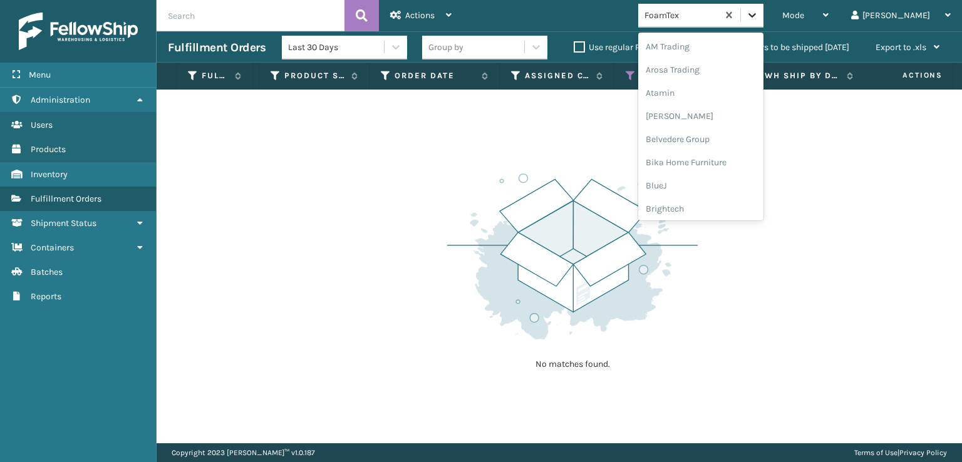
click at [759, 11] on icon at bounding box center [752, 15] width 13 height 13
click at [750, 147] on div "[PERSON_NAME] Brands" at bounding box center [700, 144] width 125 height 23
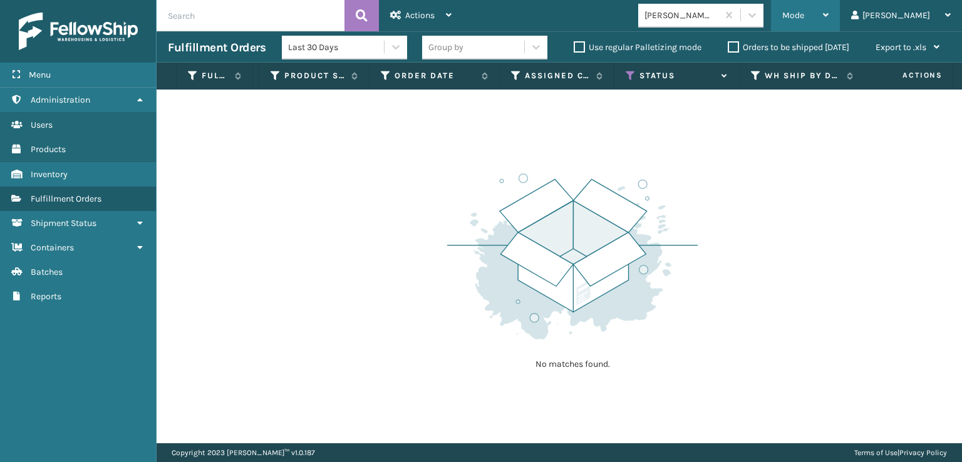
click at [804, 14] on span "Mode" at bounding box center [793, 15] width 22 height 11
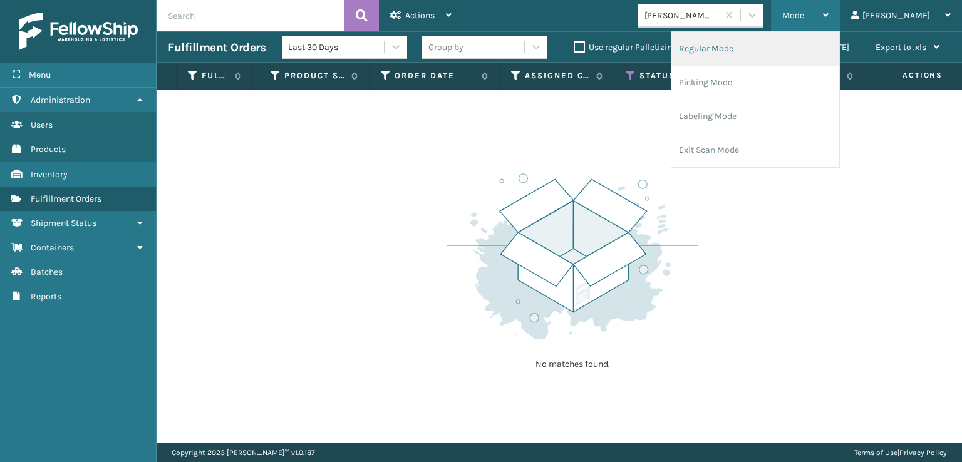
click at [777, 48] on li "Regular Mode" at bounding box center [756, 49] width 168 height 34
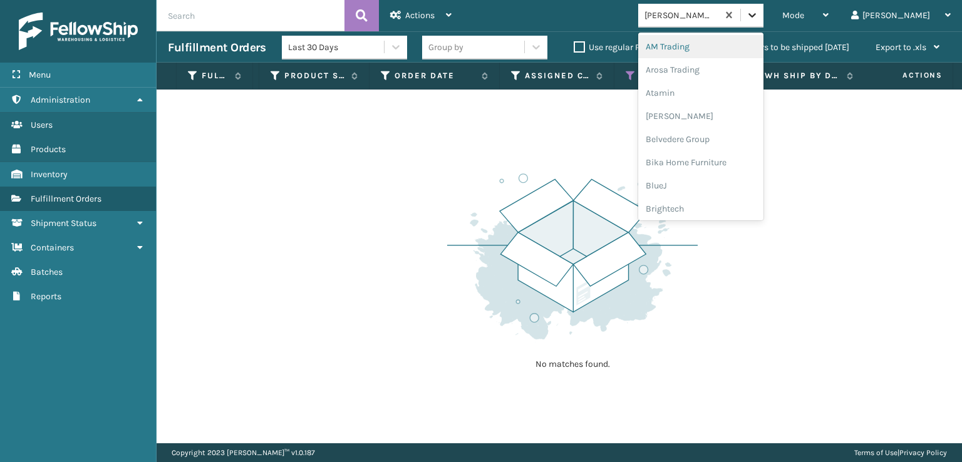
click at [764, 5] on div at bounding box center [752, 15] width 23 height 23
click at [713, 165] on div "FoamTex" at bounding box center [700, 159] width 125 height 23
click at [764, 21] on div at bounding box center [752, 15] width 23 height 23
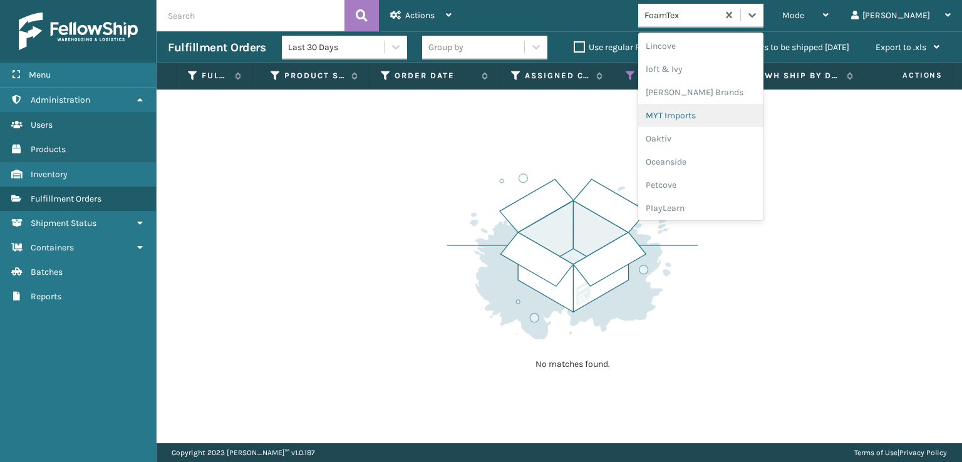
scroll to position [521, 0]
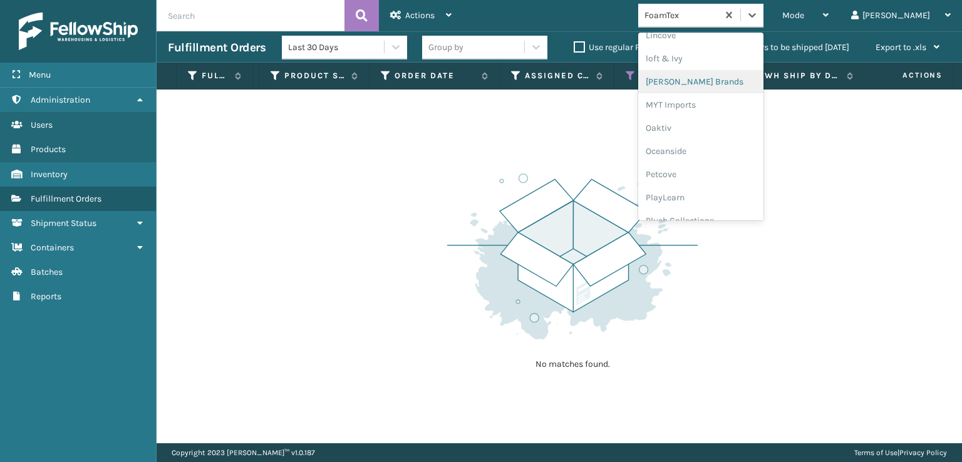
click at [749, 76] on div "[PERSON_NAME] Brands" at bounding box center [700, 81] width 125 height 23
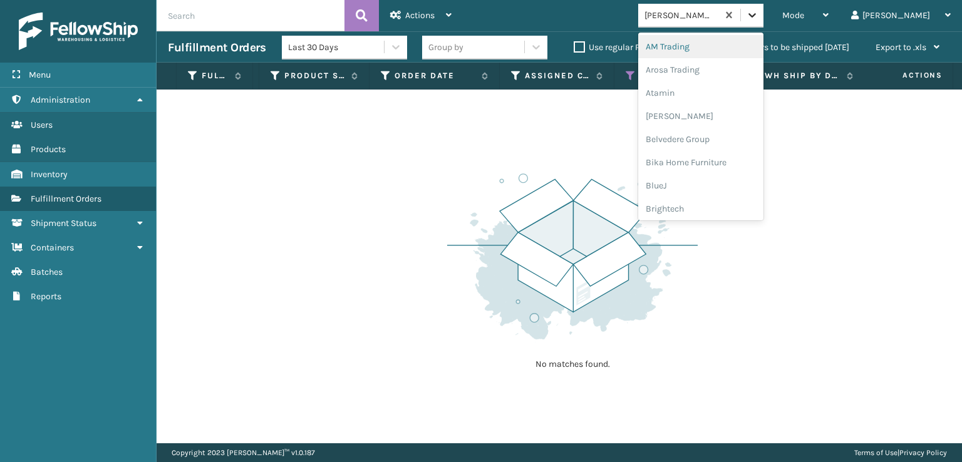
click at [764, 8] on div at bounding box center [752, 15] width 23 height 23
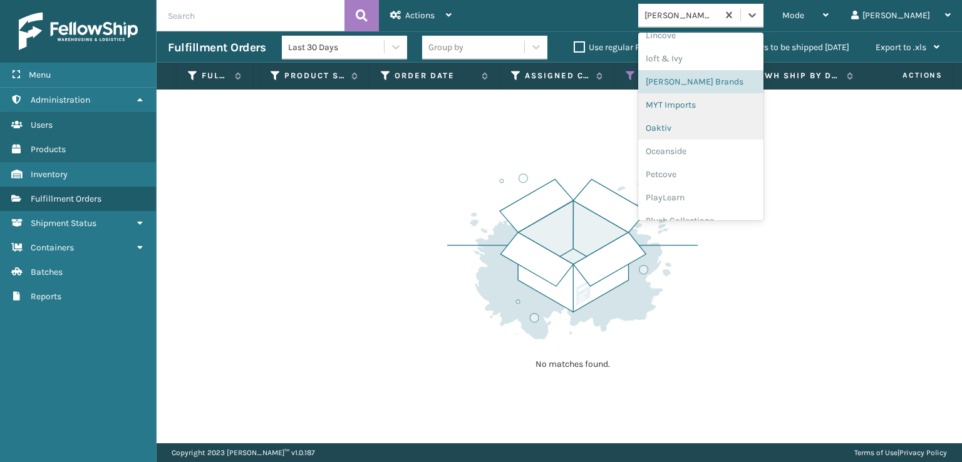
scroll to position [584, 0]
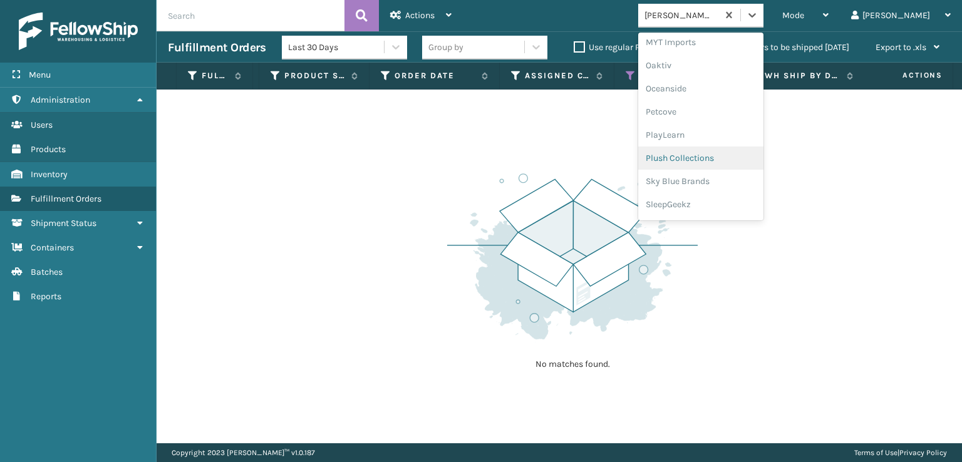
click at [719, 161] on div "Plush Collections" at bounding box center [700, 158] width 125 height 23
